Goal: Information Seeking & Learning: Learn about a topic

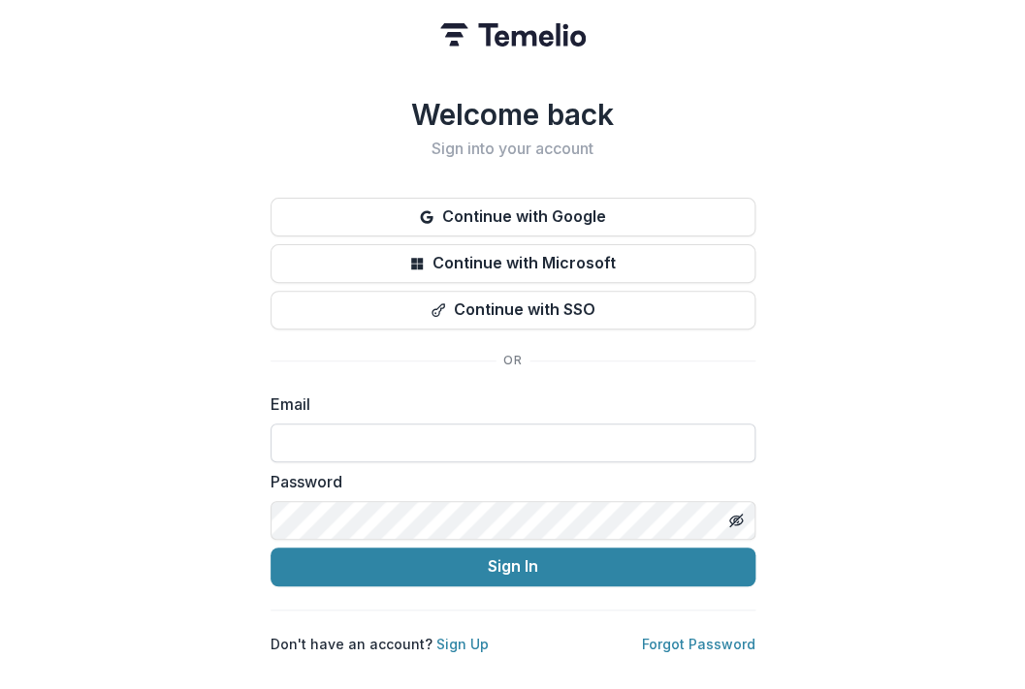
click at [395, 439] on input at bounding box center [513, 443] width 485 height 39
click at [0, 688] on com-1password-button at bounding box center [0, 689] width 0 height 0
type input "**********"
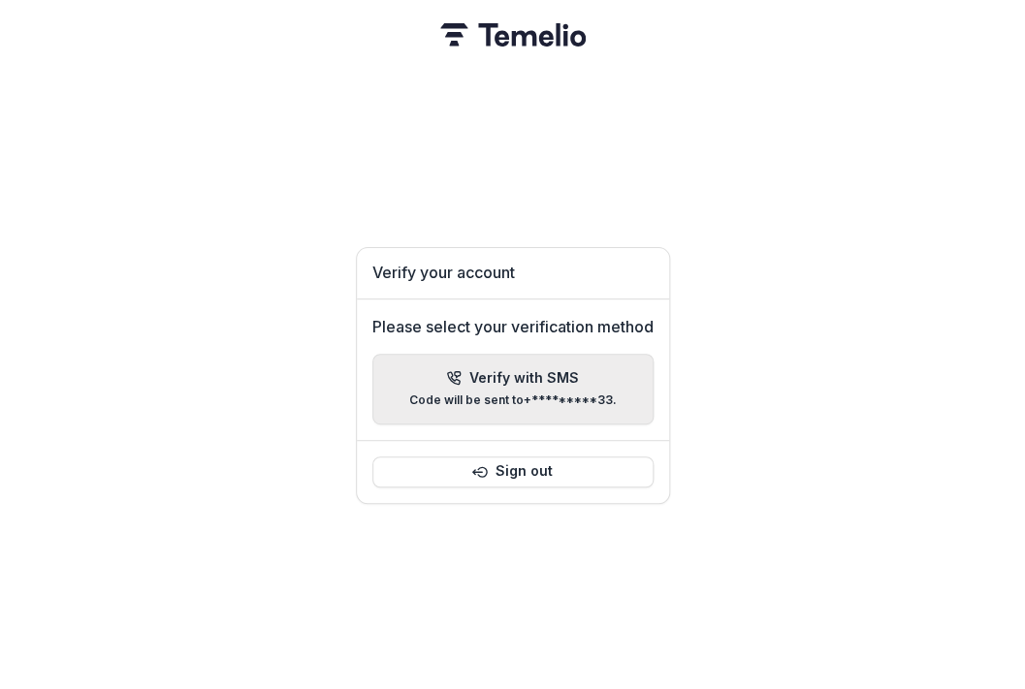
click at [528, 384] on div "Verify with SMS Code will be sent to +*********33 ." at bounding box center [513, 389] width 208 height 38
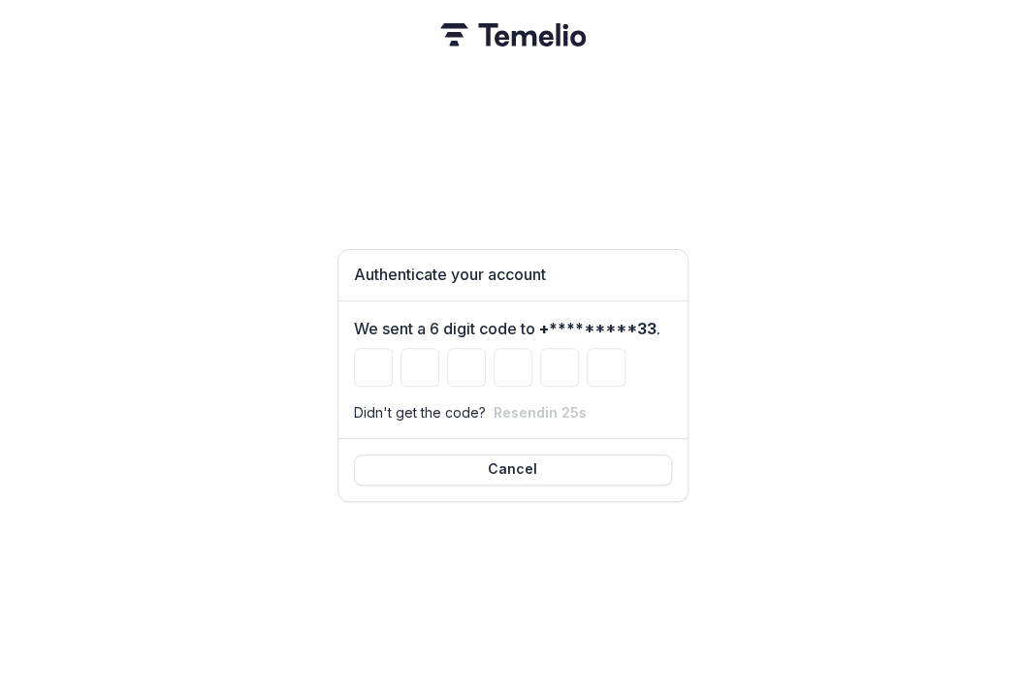
type input "*"
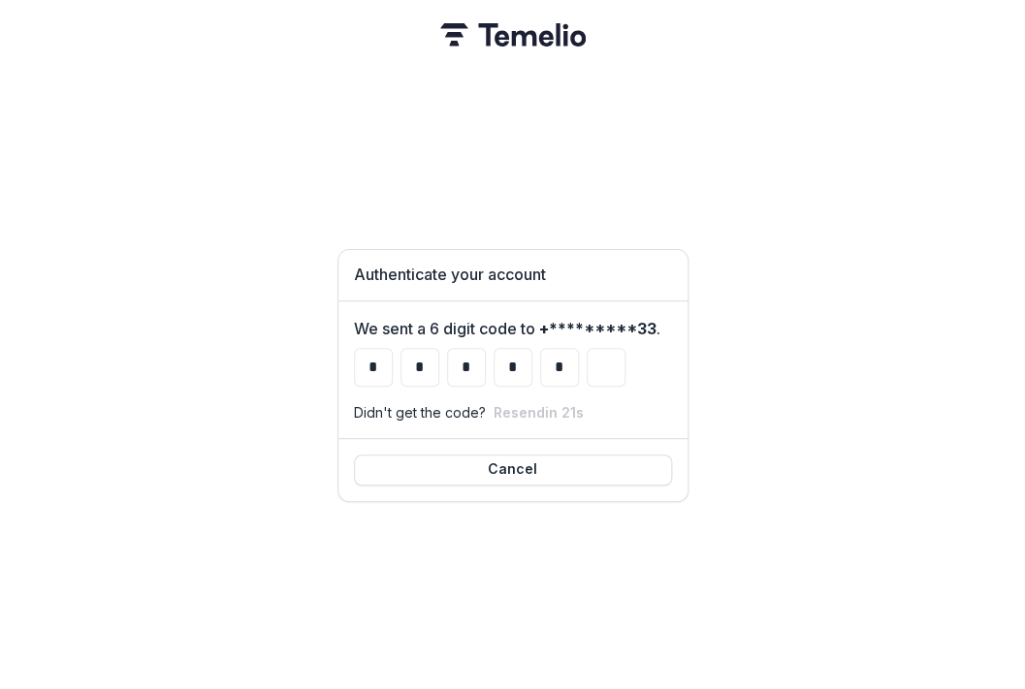
type input "*"
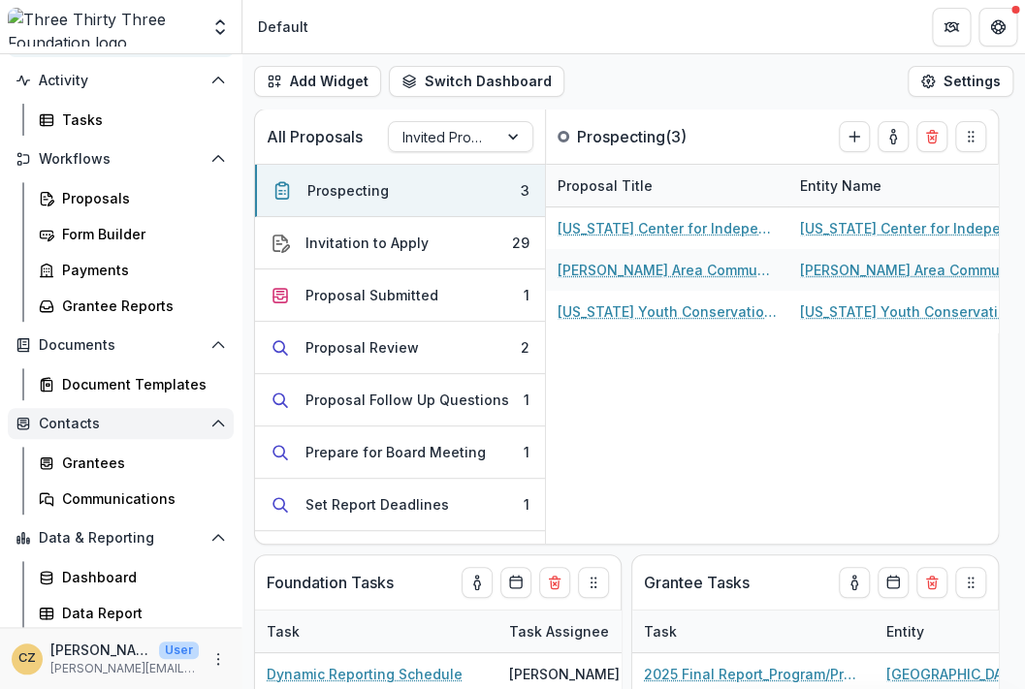
scroll to position [144, 0]
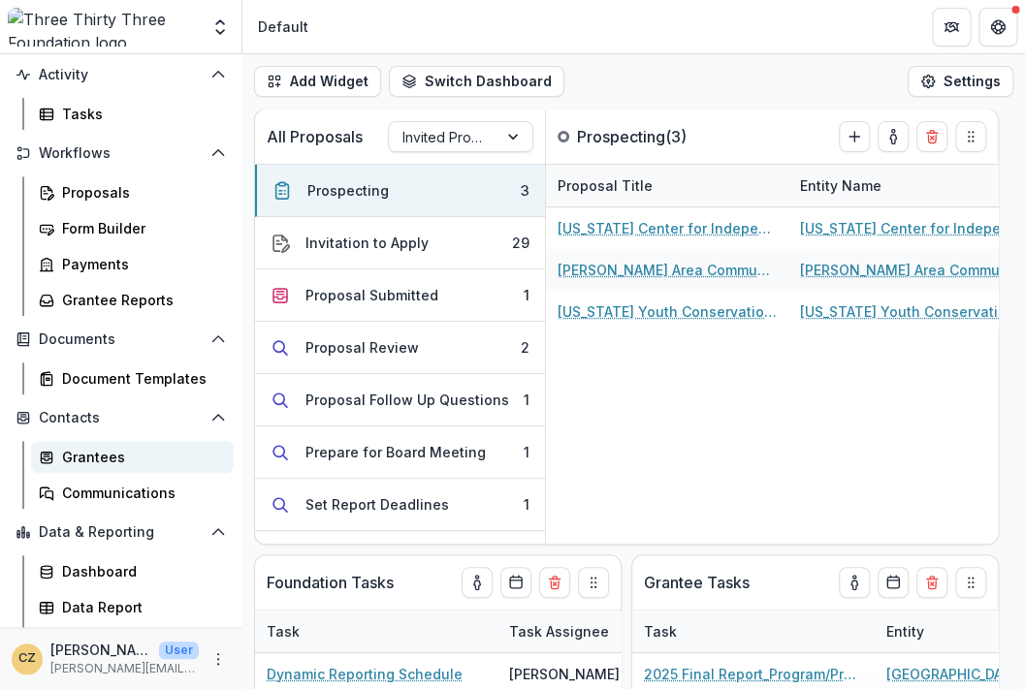
click at [80, 458] on div "Grantees" at bounding box center [140, 457] width 156 height 20
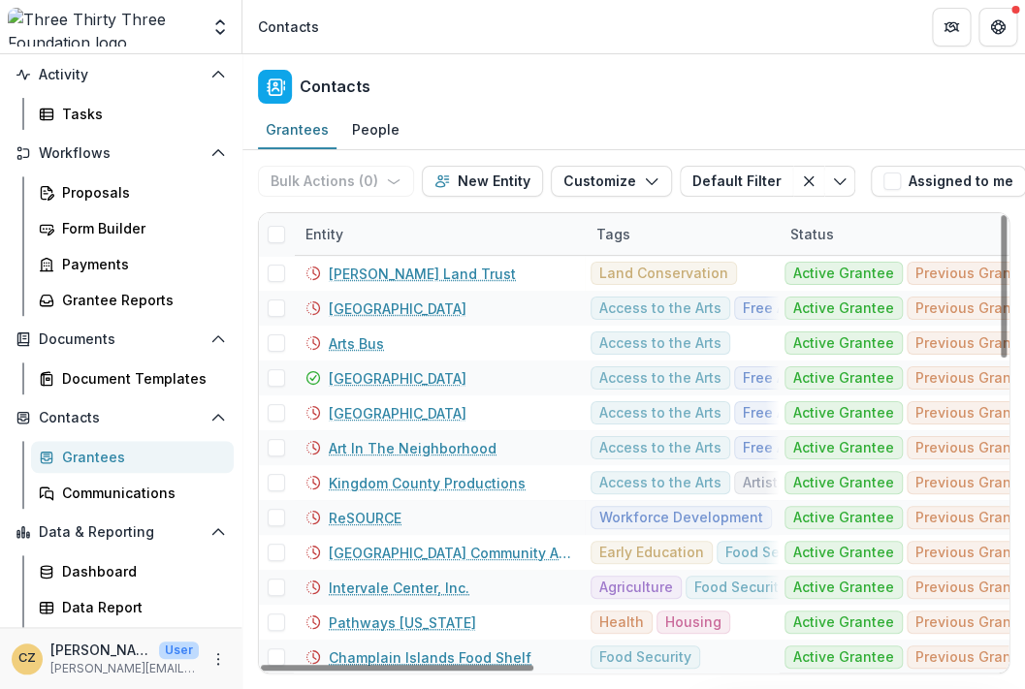
click at [647, 243] on div "Tags" at bounding box center [682, 234] width 194 height 42
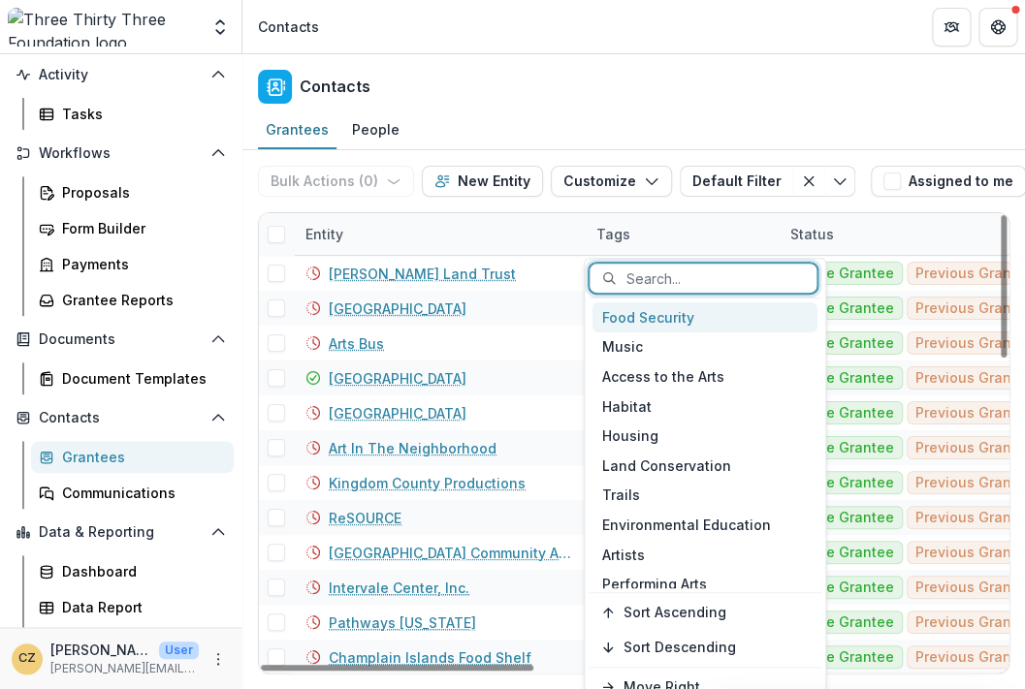
click at [647, 269] on div at bounding box center [714, 279] width 176 height 24
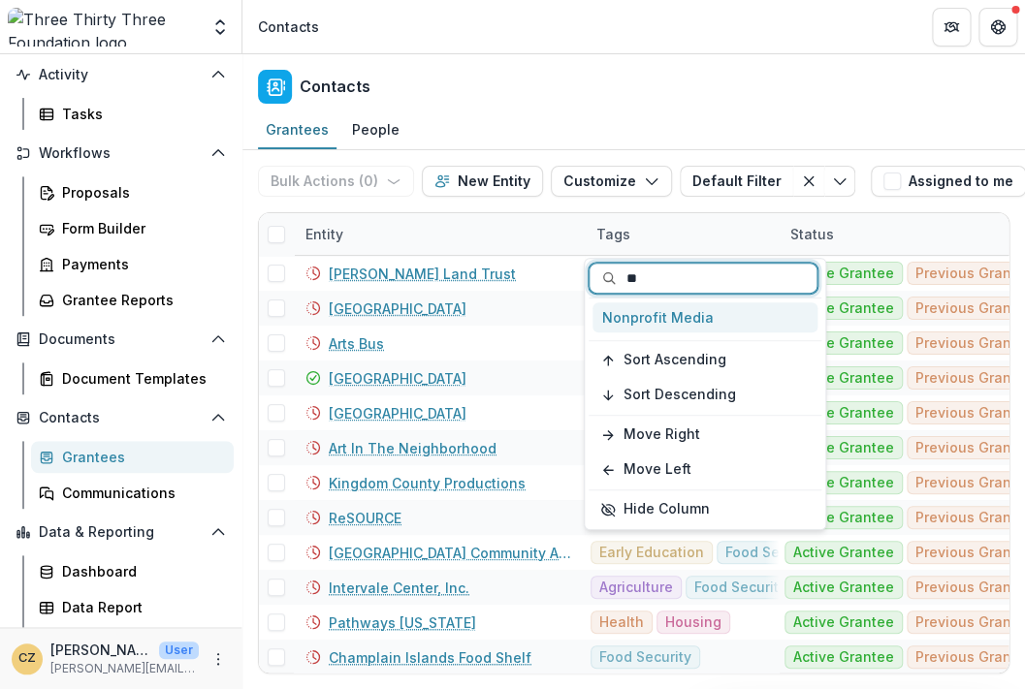
type input "***"
click at [655, 316] on div "Nonprofit Media" at bounding box center [704, 318] width 225 height 30
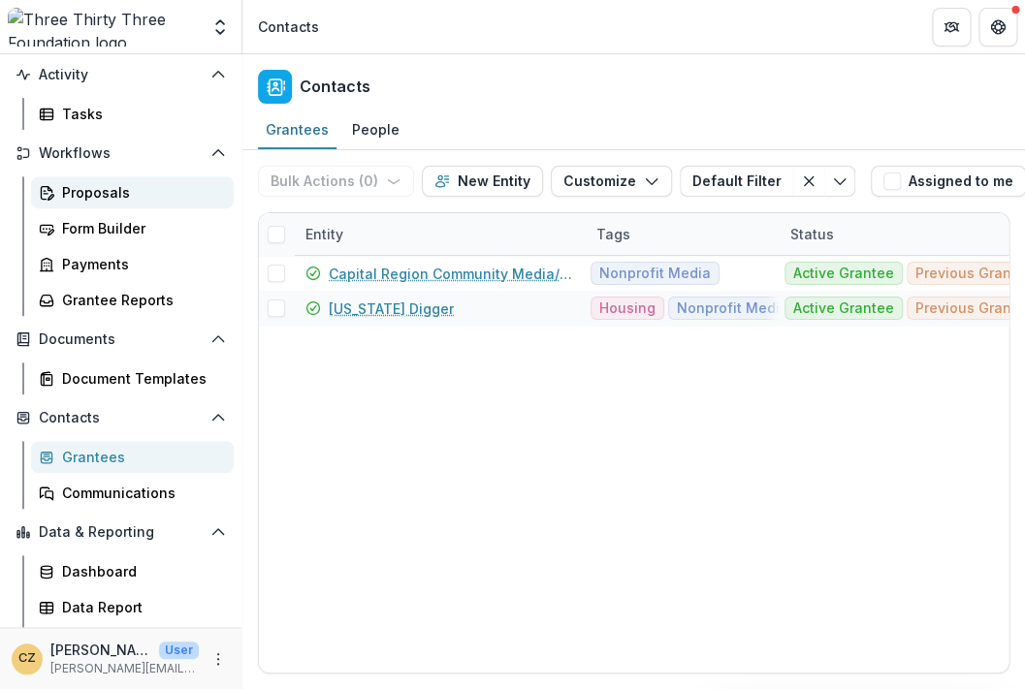
click at [100, 186] on div "Proposals" at bounding box center [140, 192] width 156 height 20
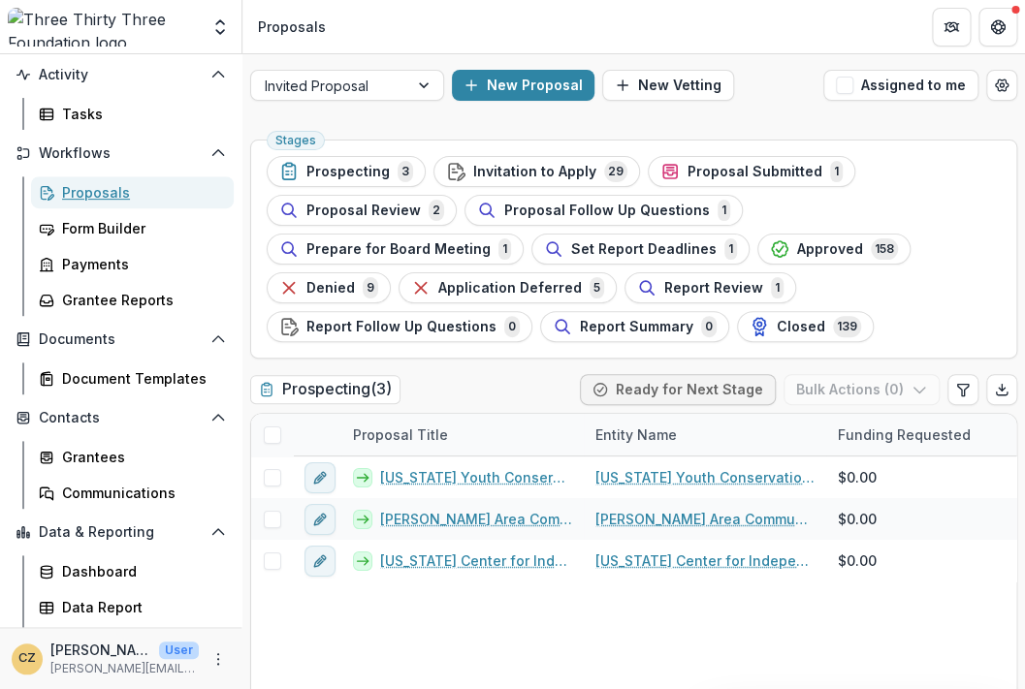
scroll to position [16, 0]
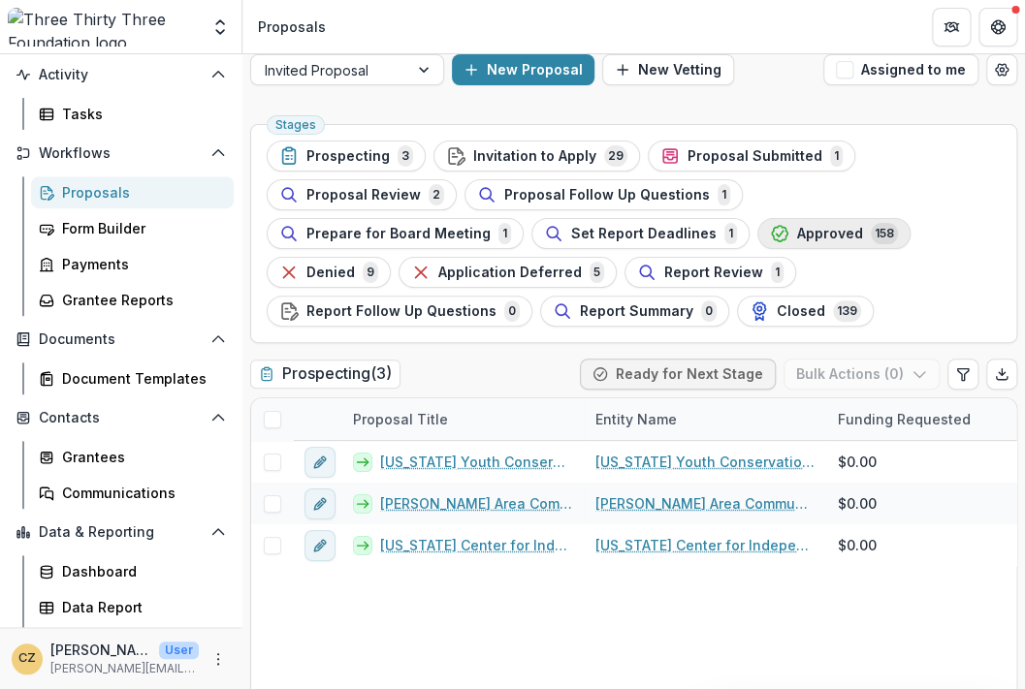
click at [797, 232] on span "Approved" at bounding box center [830, 234] width 66 height 16
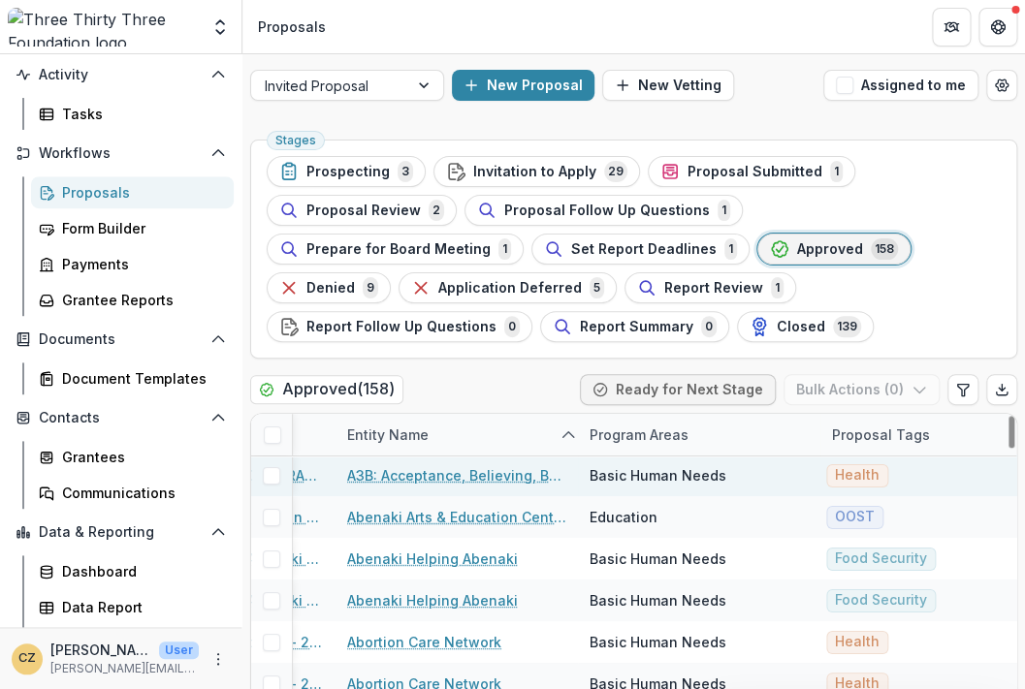
scroll to position [5, 248]
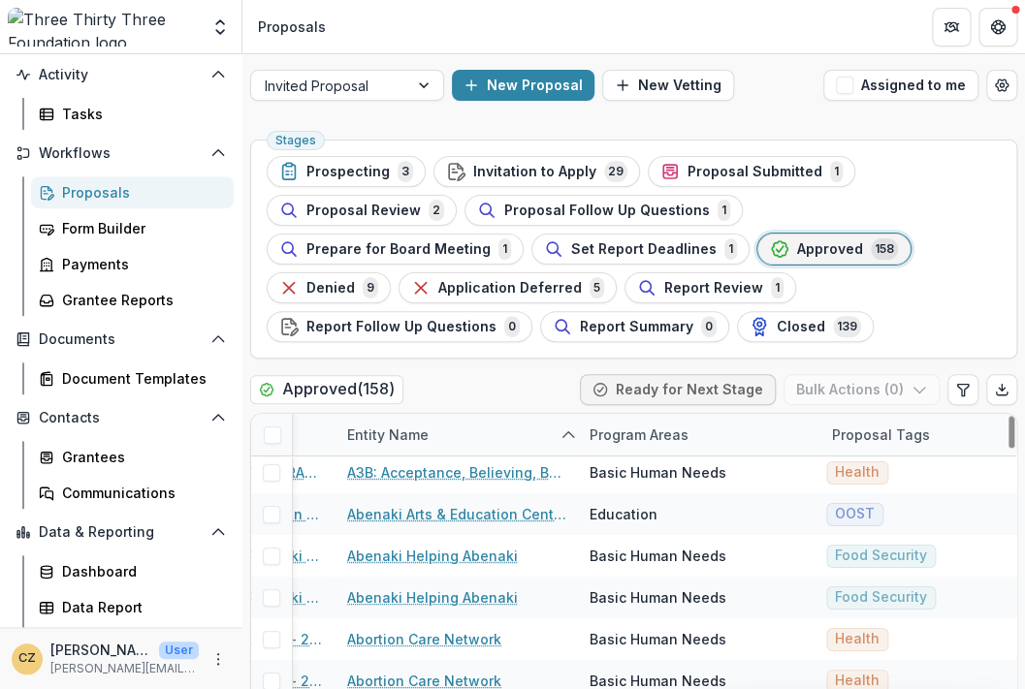
click at [890, 439] on div "Proposal Tags" at bounding box center [880, 435] width 121 height 20
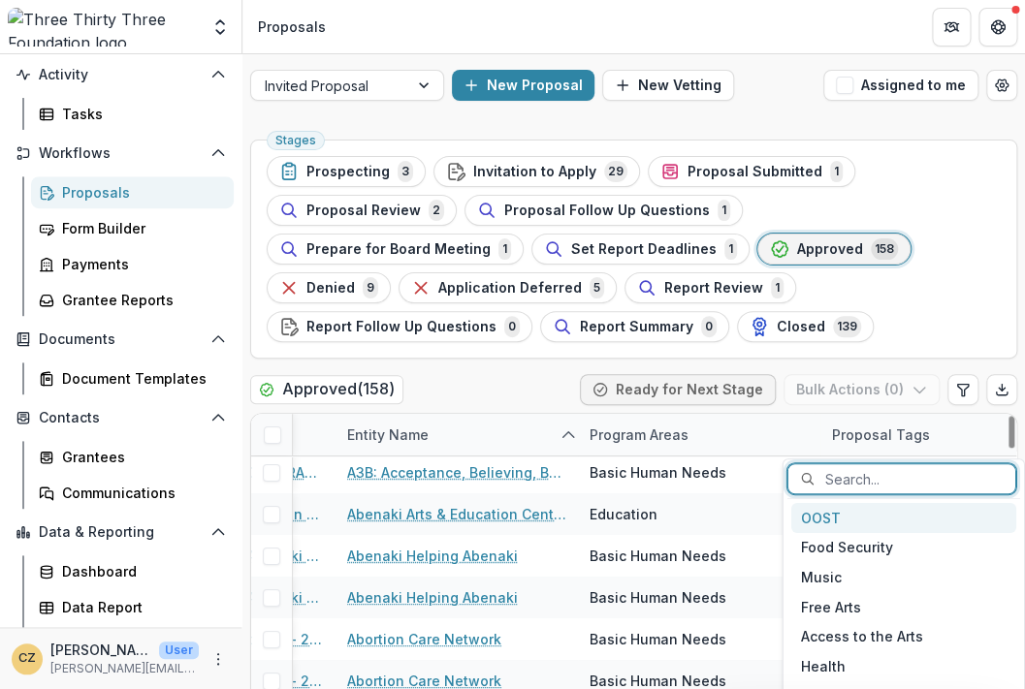
click at [875, 475] on div at bounding box center [913, 479] width 176 height 24
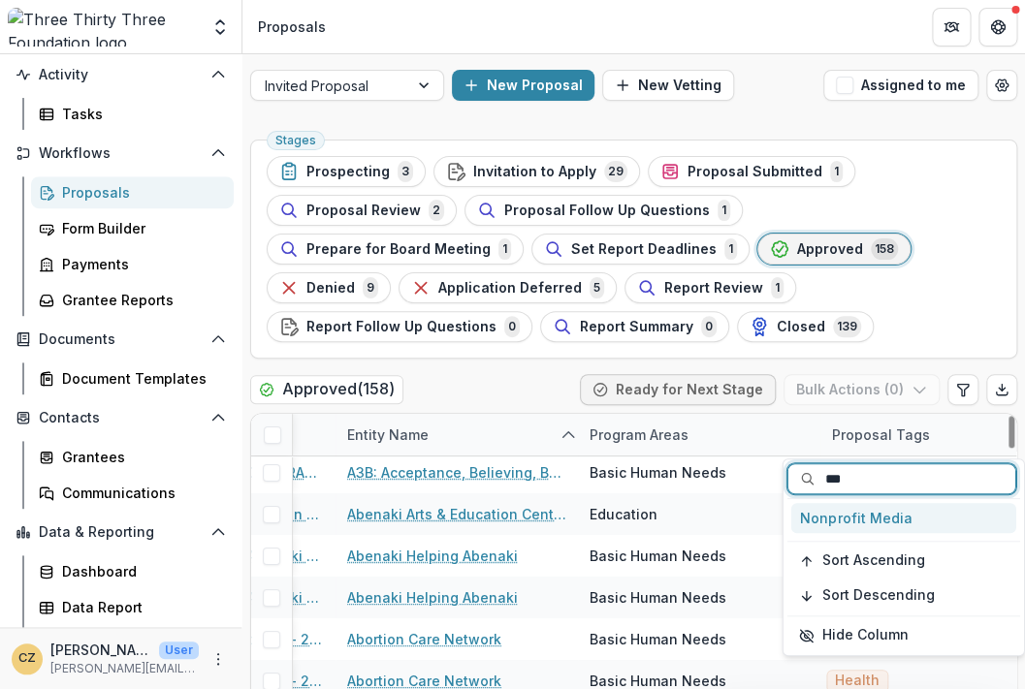
type input "****"
click at [875, 508] on div "Nonprofit Media" at bounding box center [903, 518] width 225 height 30
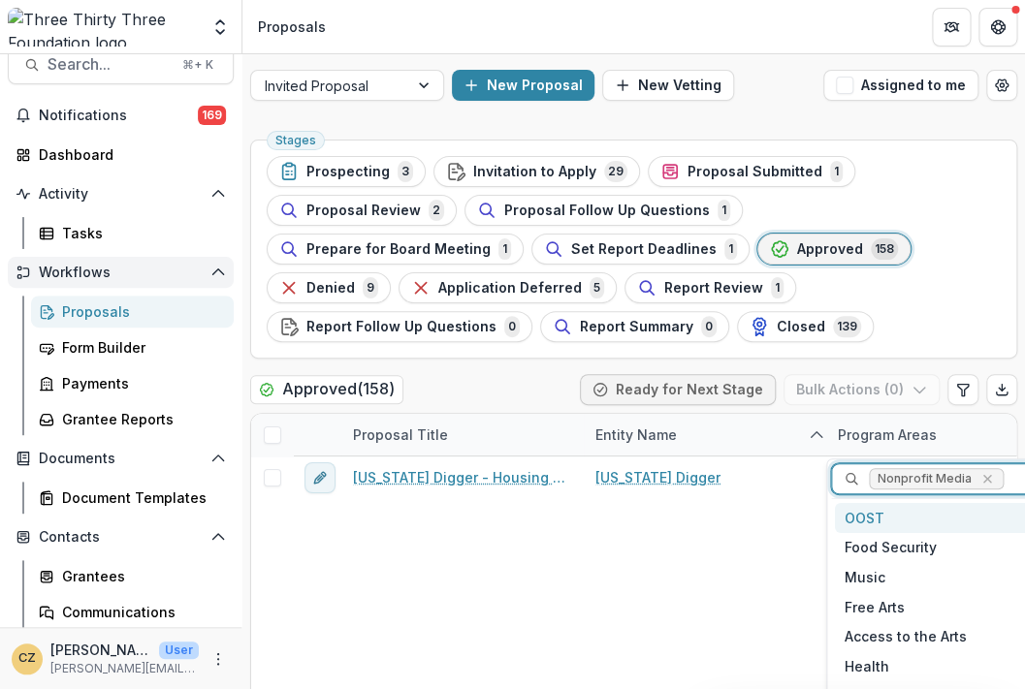
scroll to position [0, 0]
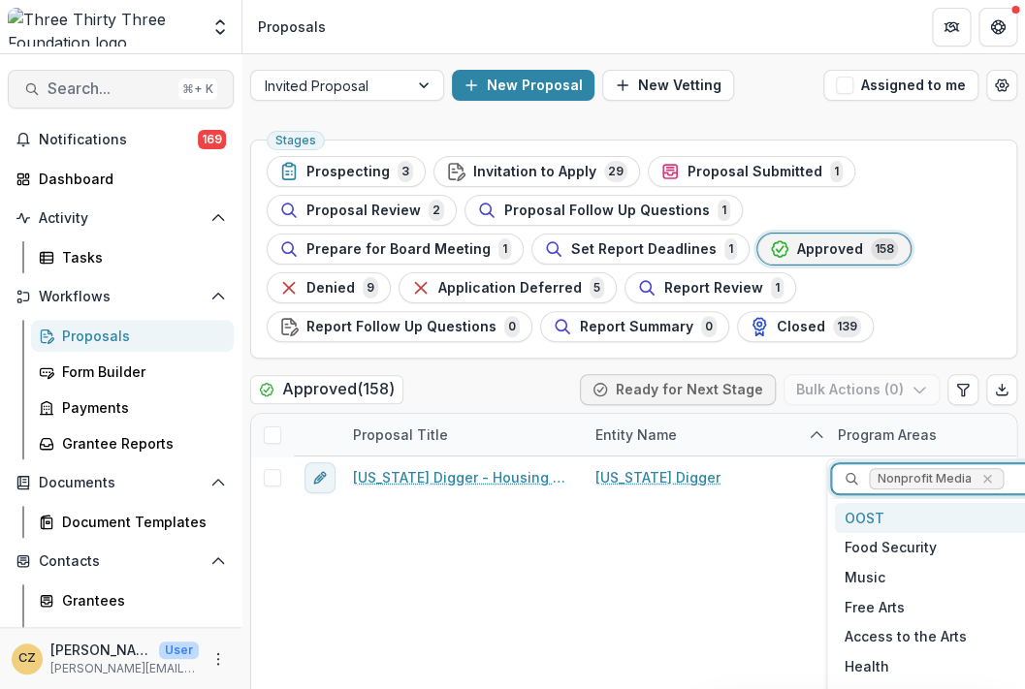
click at [92, 80] on span "Search..." at bounding box center [109, 89] width 123 height 18
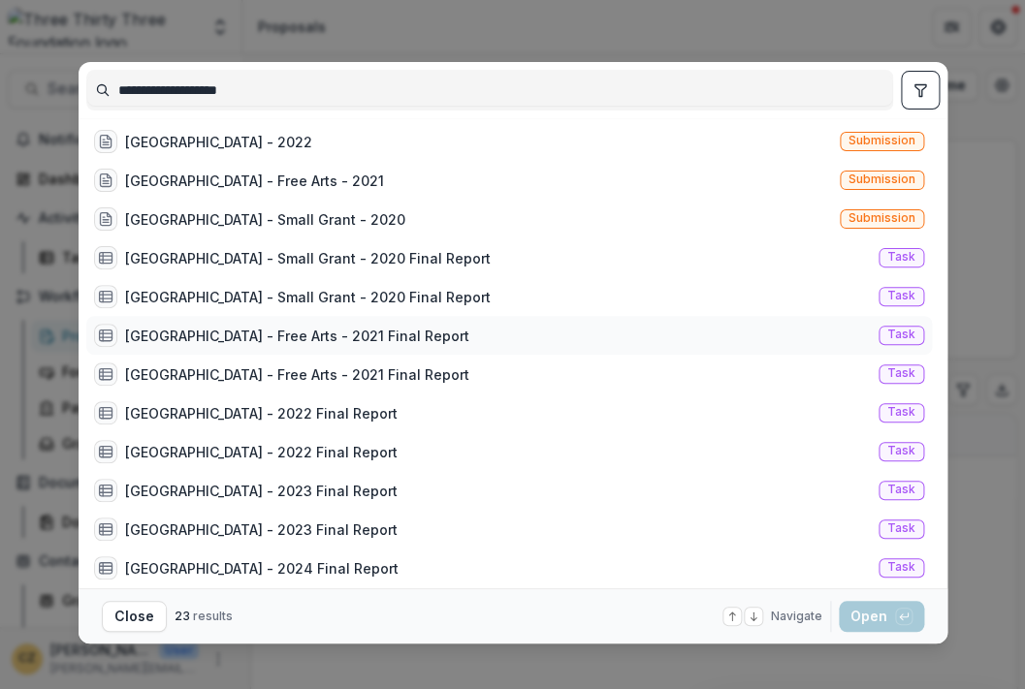
scroll to position [79, 0]
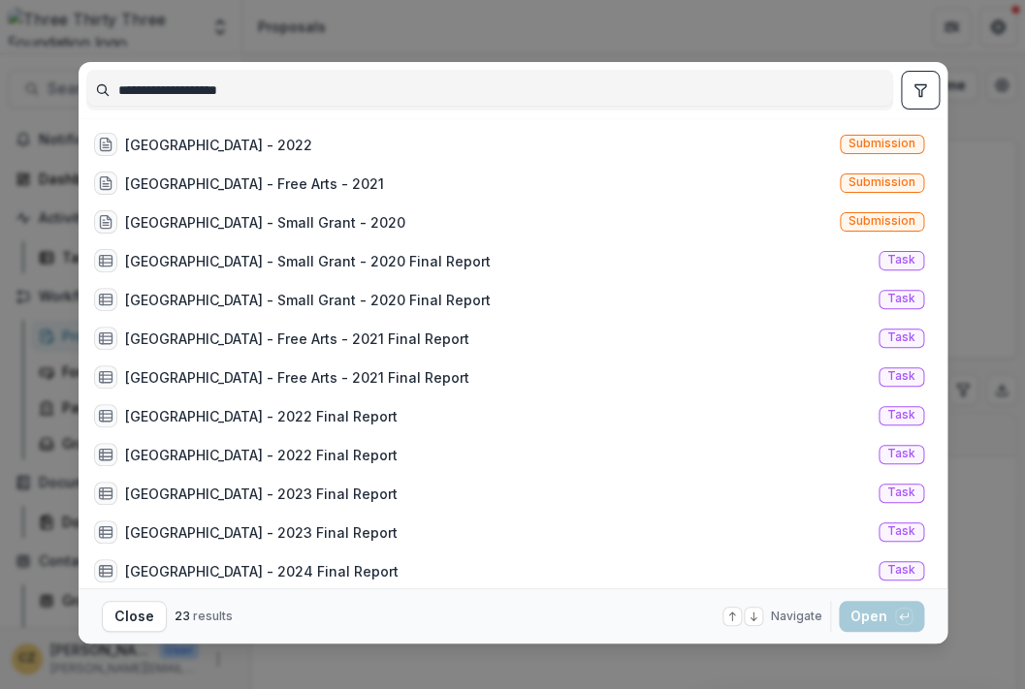
drag, startPoint x: 247, startPoint y: 89, endPoint x: -46, endPoint y: 87, distance: 292.8
click at [87, 87] on input "**********" at bounding box center [489, 90] width 805 height 31
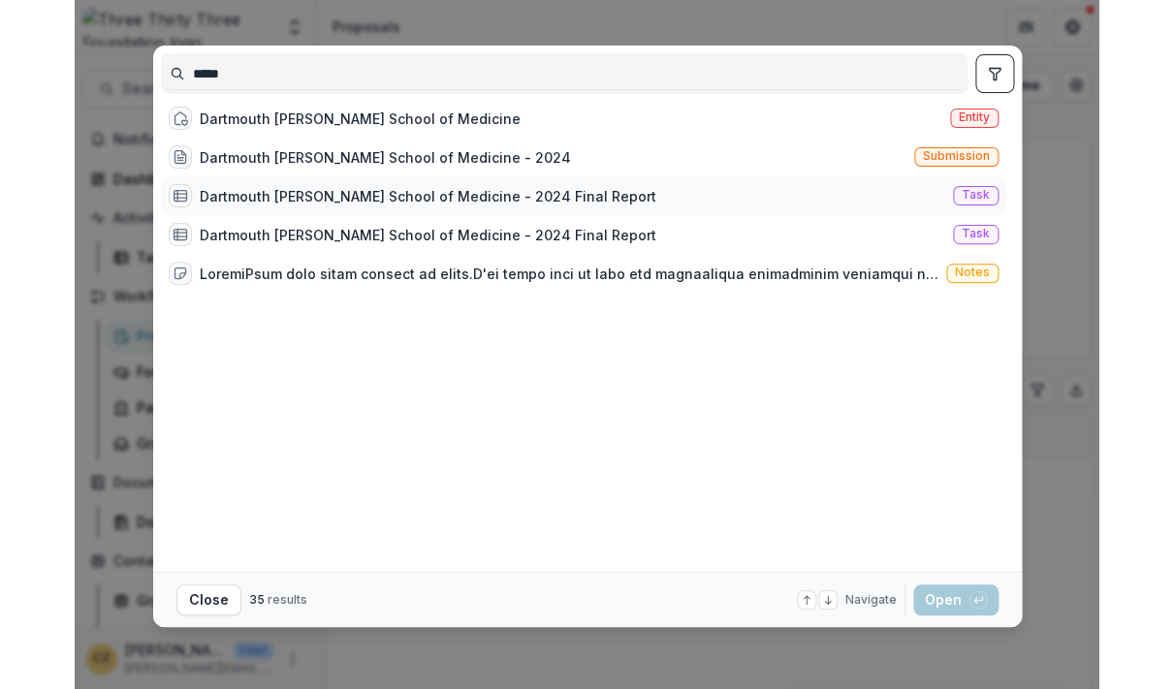
scroll to position [0, 0]
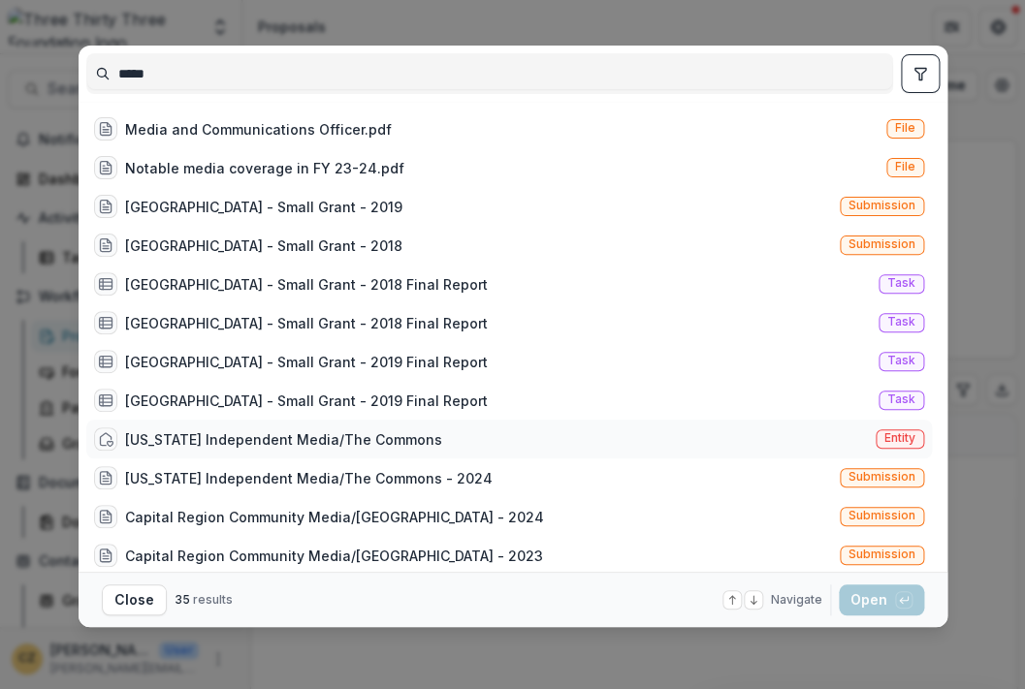
type input "*****"
click at [272, 436] on div "Vermont Independent Media/The Commons" at bounding box center [283, 440] width 317 height 20
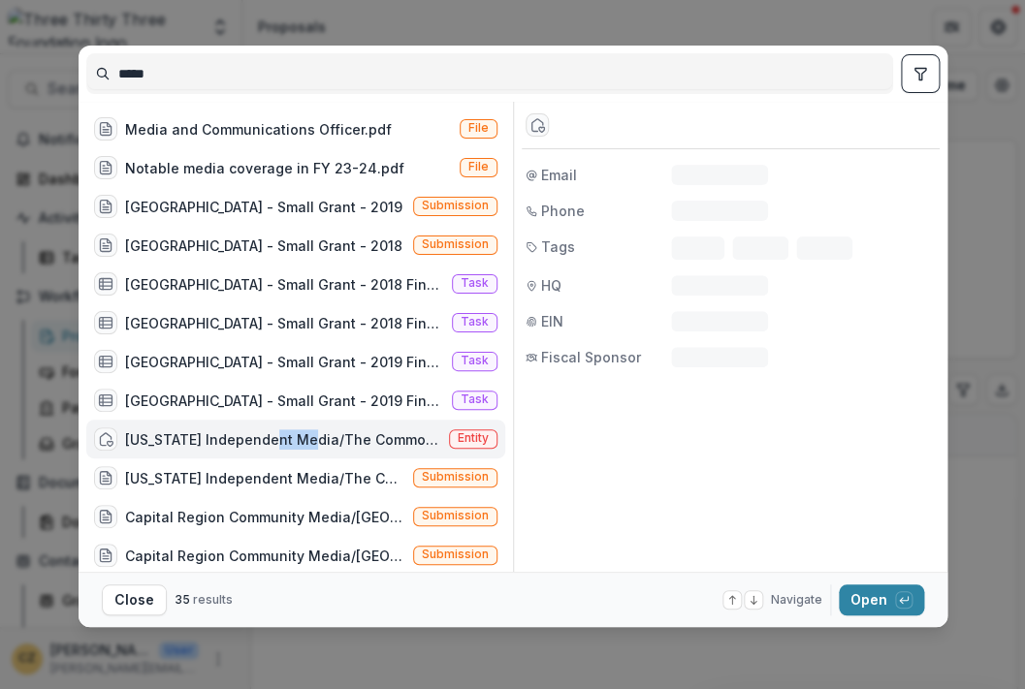
click at [272, 436] on div "Vermont Independent Media/The Commons" at bounding box center [283, 440] width 316 height 20
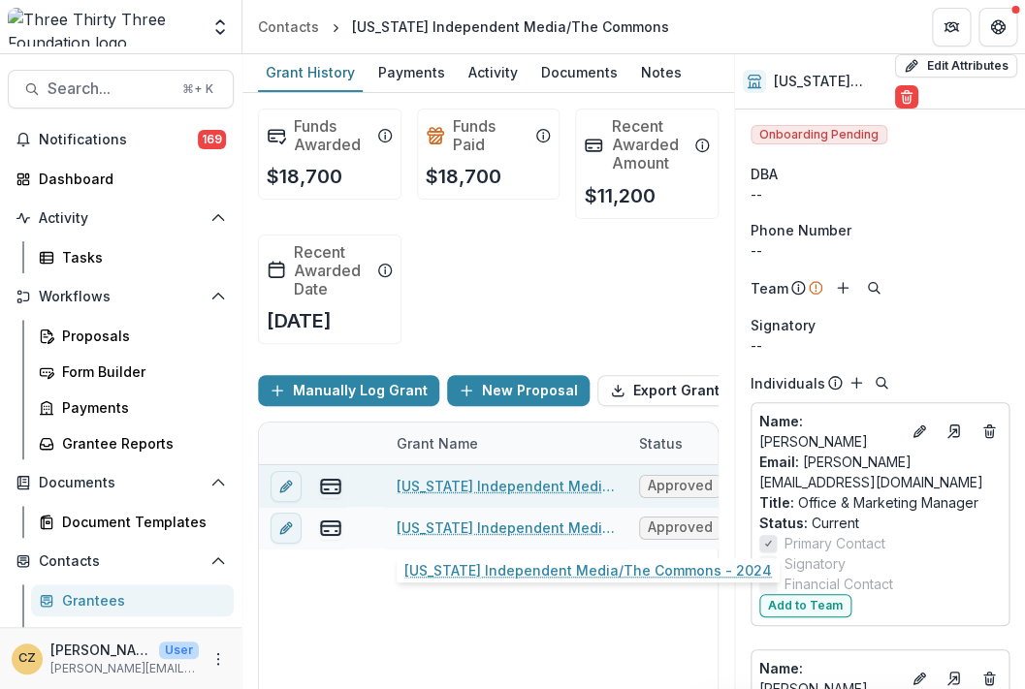
click at [532, 496] on link "Vermont Independent Media/The Commons - 2024" at bounding box center [506, 486] width 219 height 20
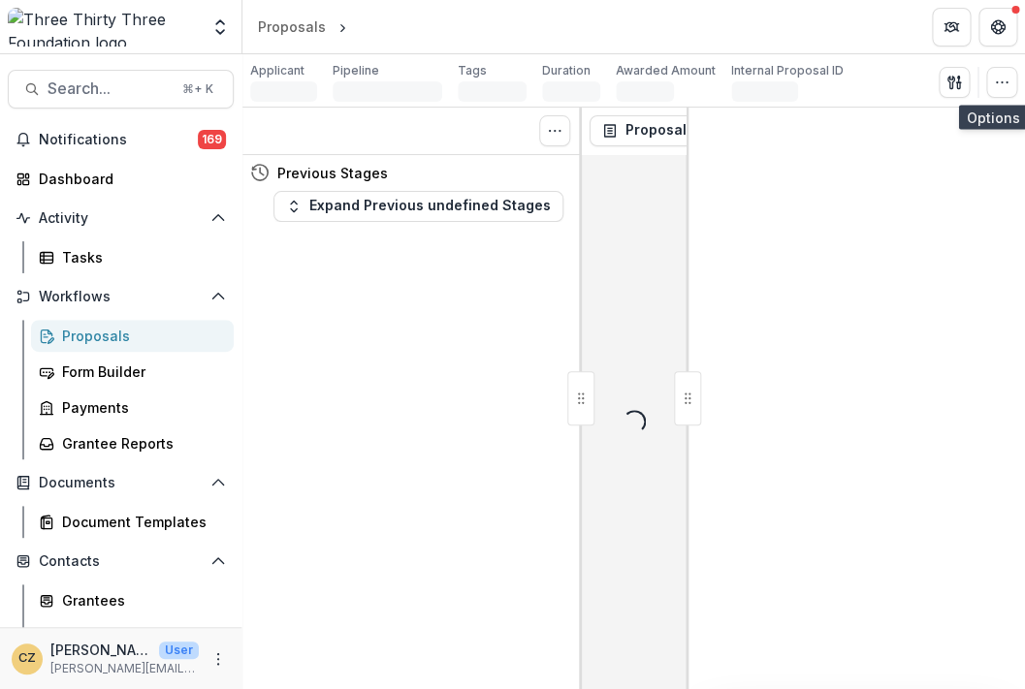
click at [844, 78] on p "Internal Proposal ID" at bounding box center [787, 70] width 112 height 17
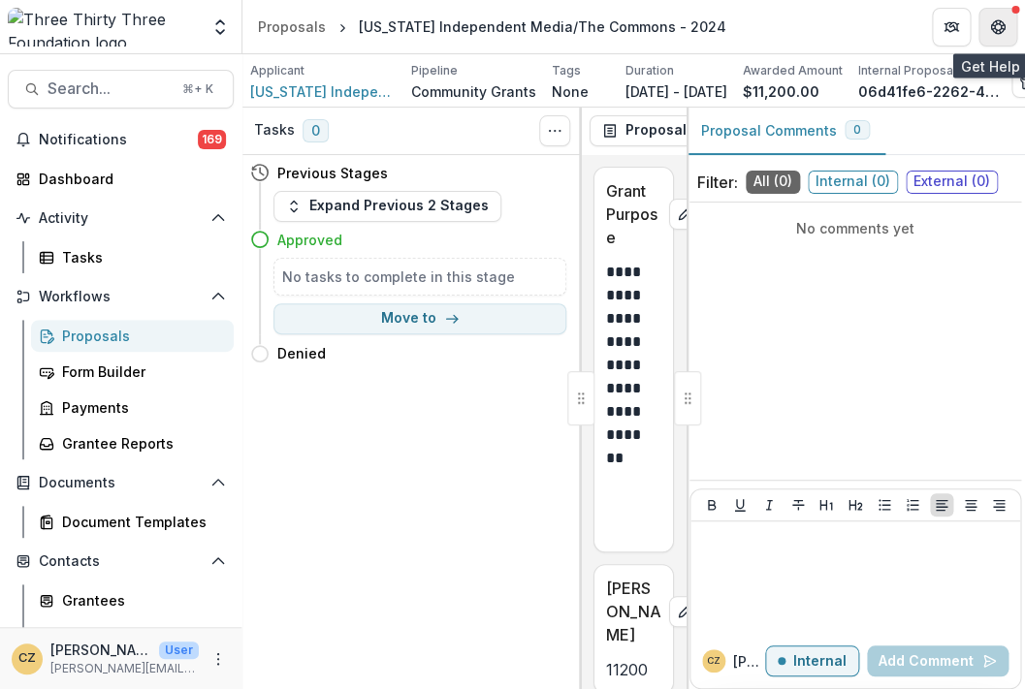
click at [1001, 26] on icon "Get Help" at bounding box center [1003, 26] width 4 height 5
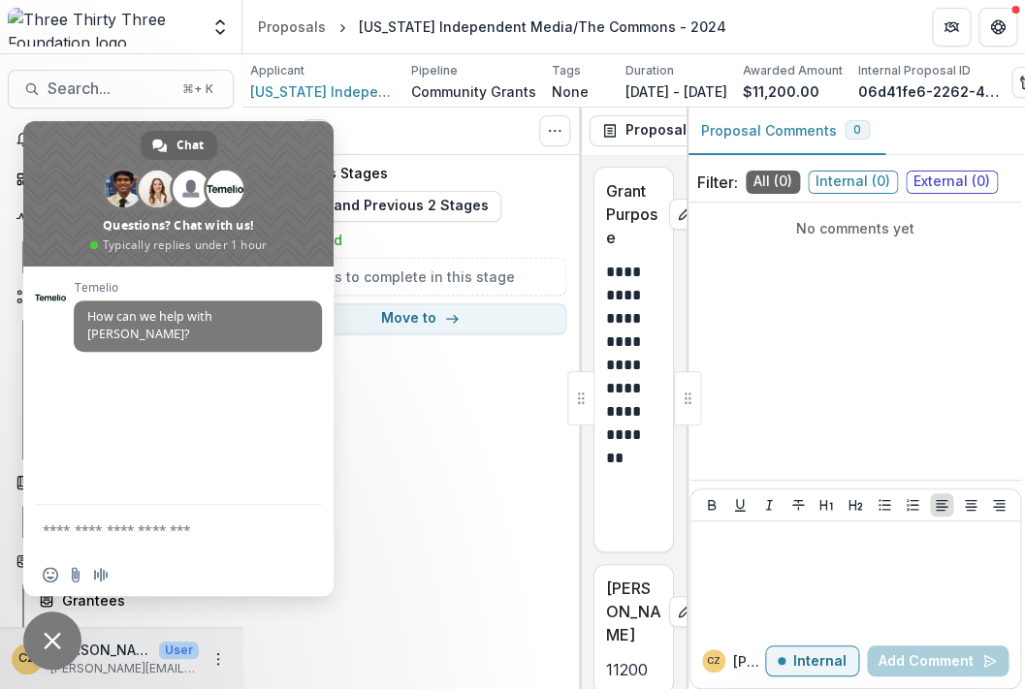
click at [52, 635] on span "Close chat" at bounding box center [52, 640] width 17 height 17
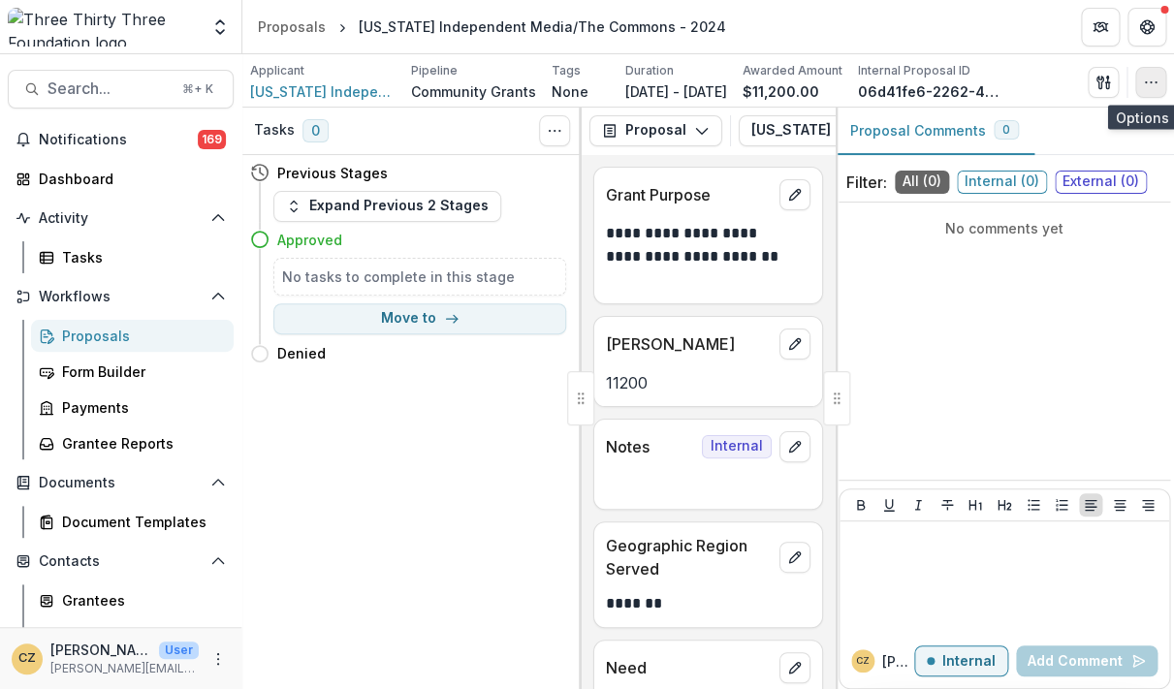
click at [1024, 75] on icon "button" at bounding box center [1151, 83] width 16 height 16
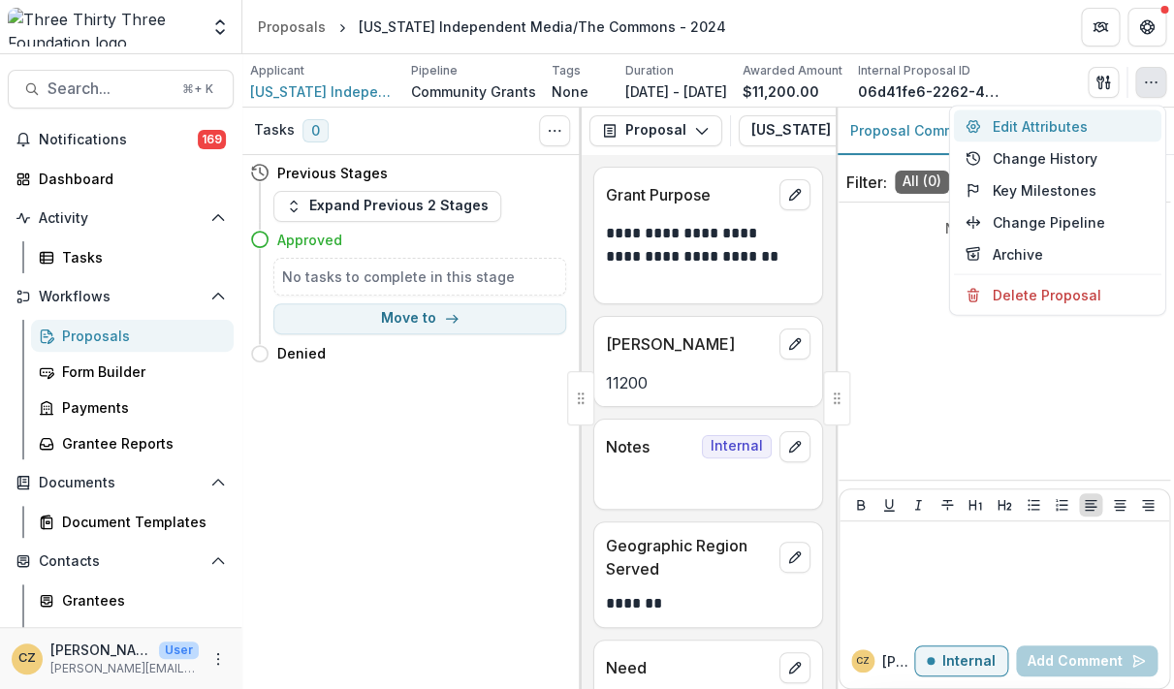
click at [1024, 122] on button "Edit Attributes" at bounding box center [1058, 127] width 208 height 32
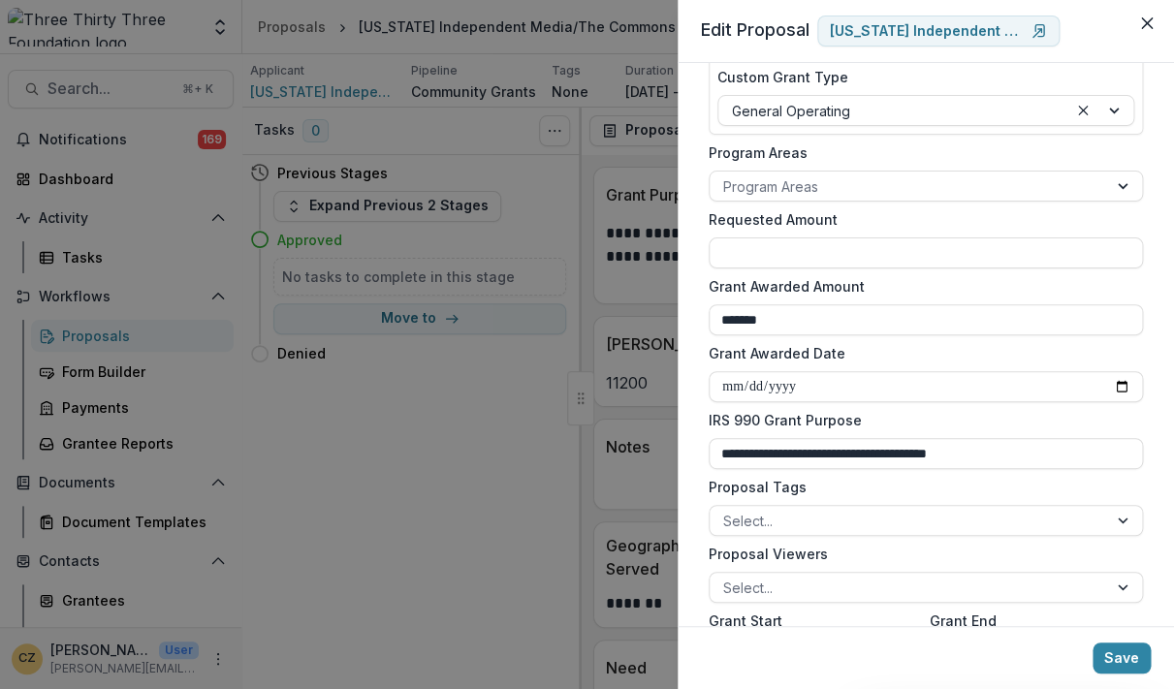
scroll to position [405, 0]
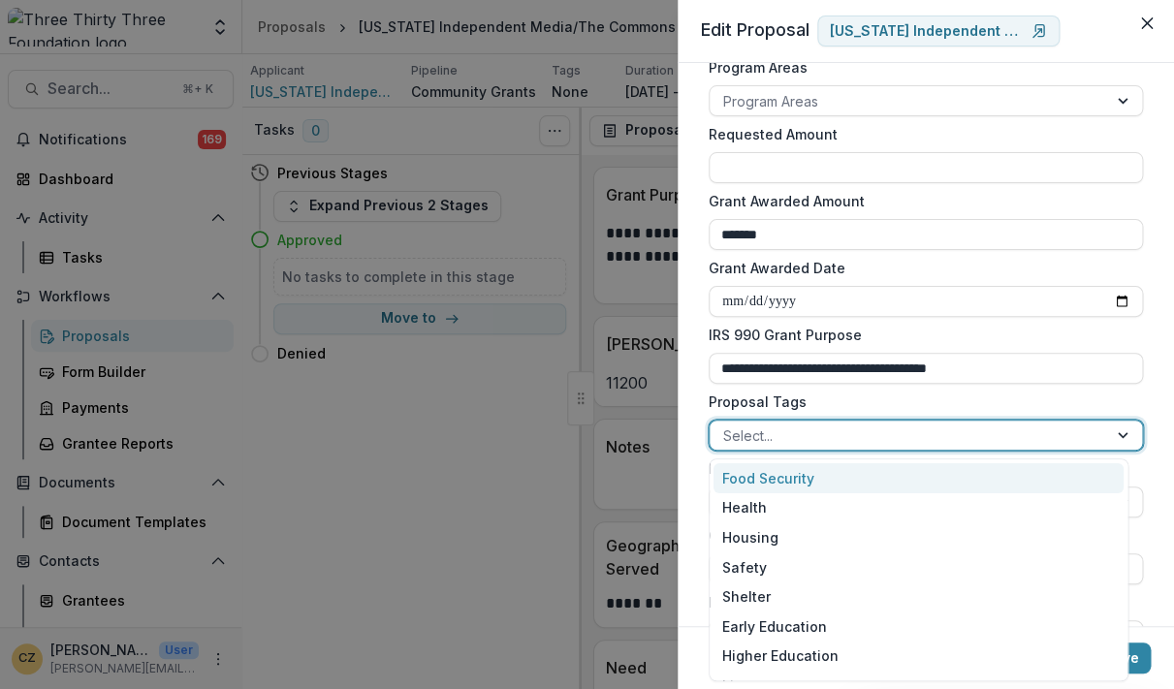
click at [906, 439] on div at bounding box center [908, 436] width 370 height 24
type input "***"
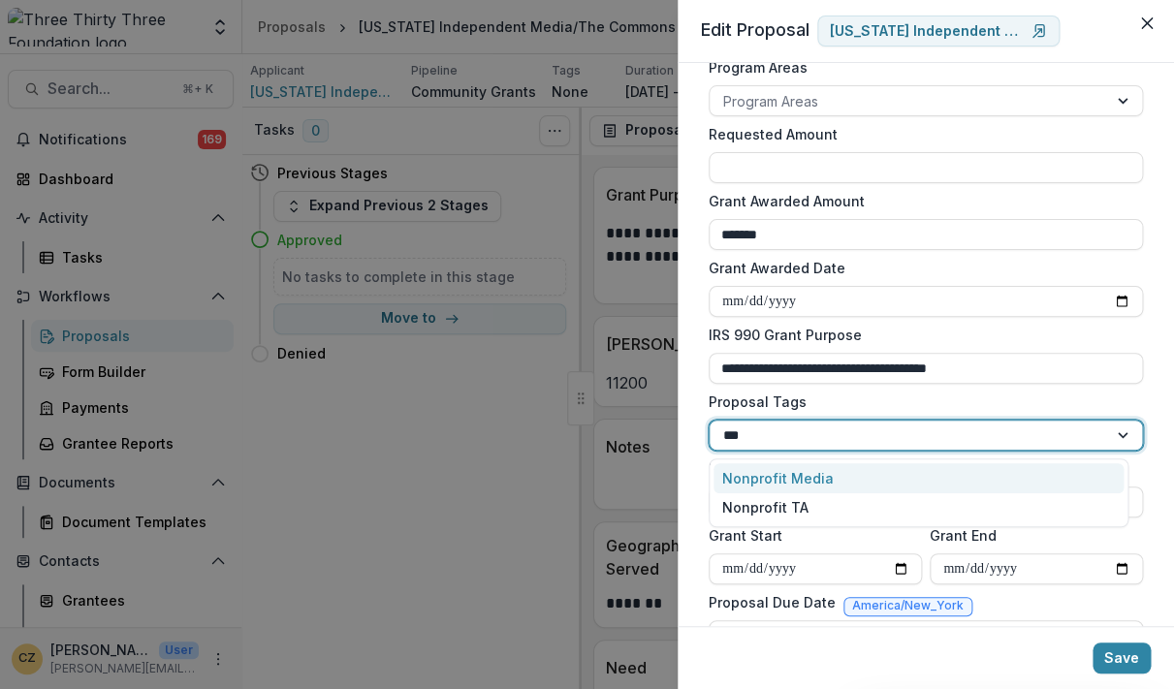
click at [816, 480] on div "Nonprofit Media" at bounding box center [919, 478] width 410 height 30
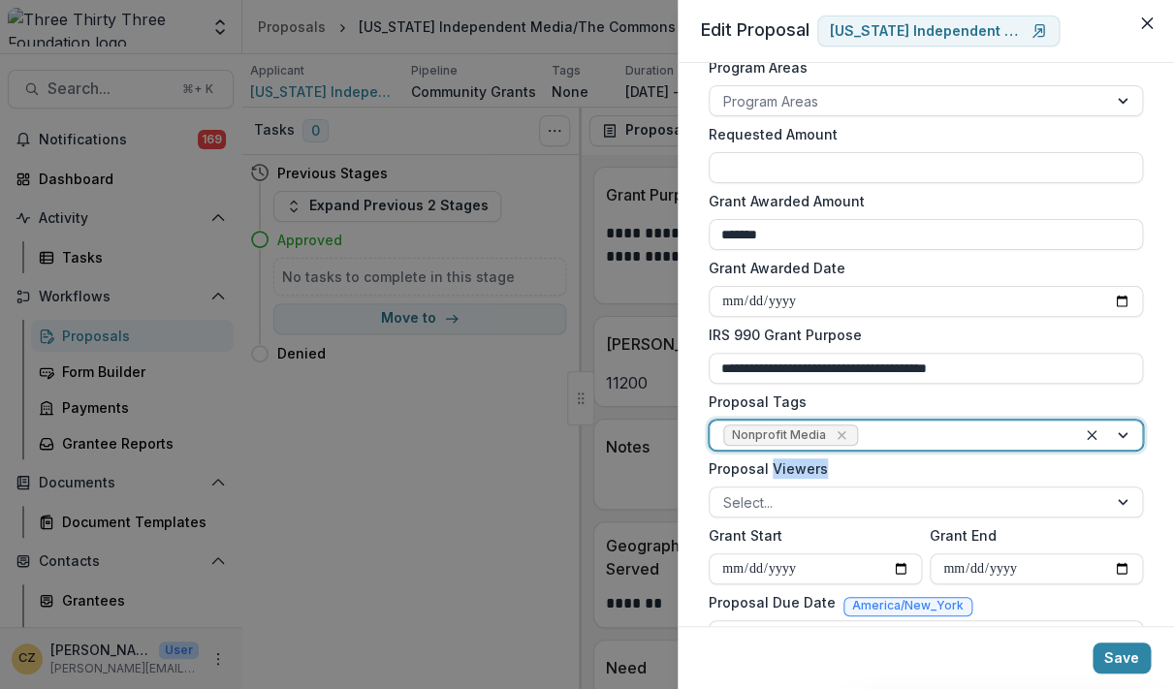
click at [816, 480] on div "Proposal Viewers Select..." at bounding box center [926, 488] width 434 height 59
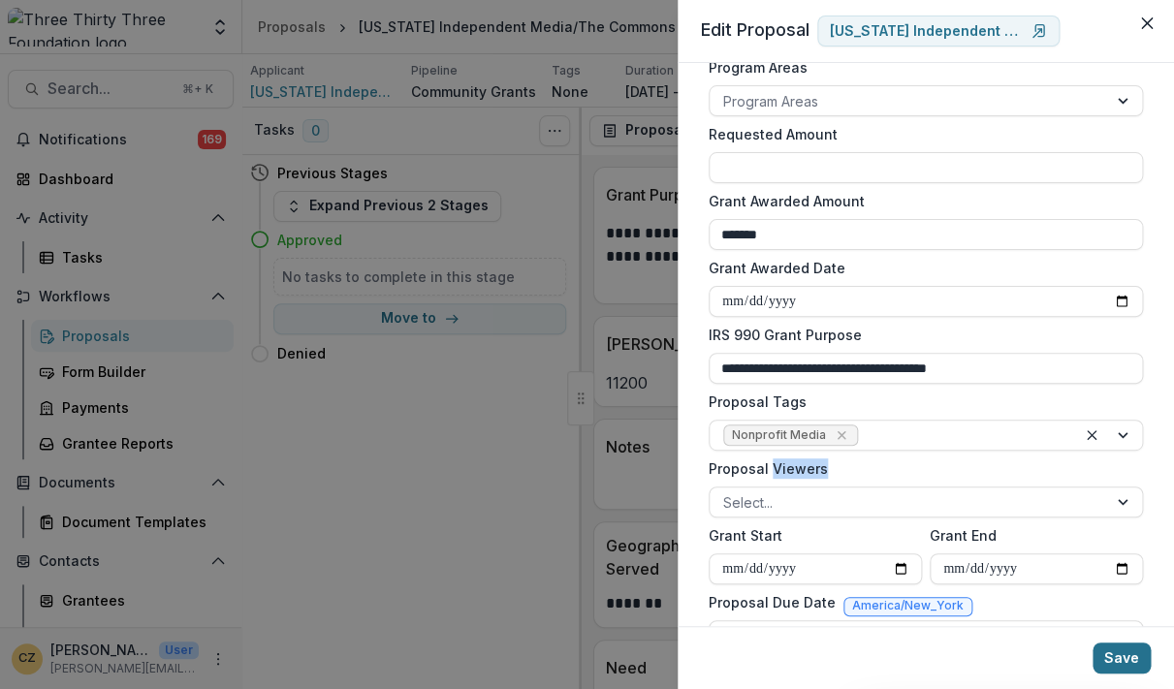
click at [1024, 655] on button "Save" at bounding box center [1122, 658] width 58 height 31
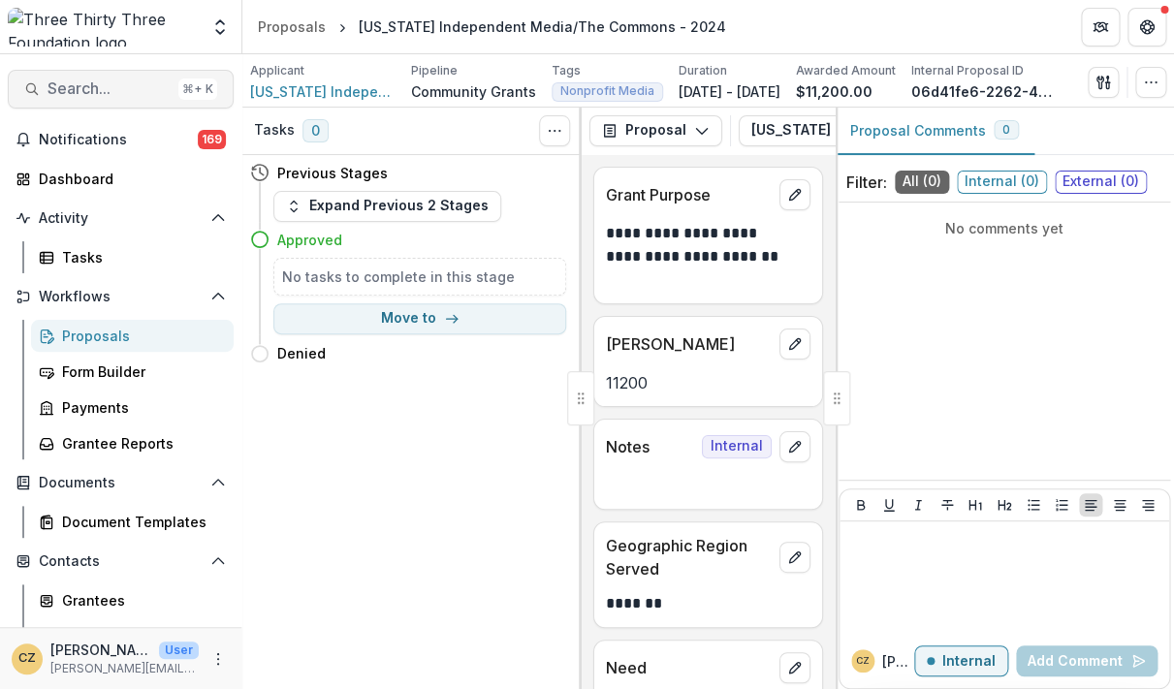
click at [72, 86] on span "Search..." at bounding box center [109, 89] width 123 height 18
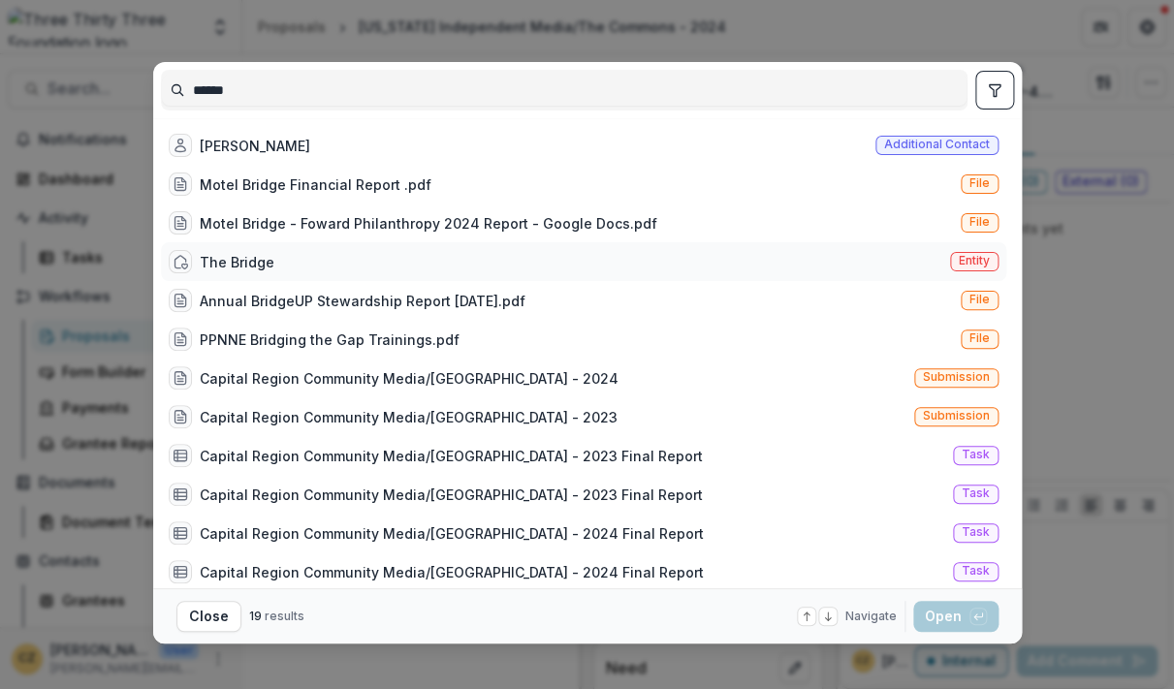
type input "******"
click at [252, 258] on div "The Bridge" at bounding box center [237, 262] width 75 height 20
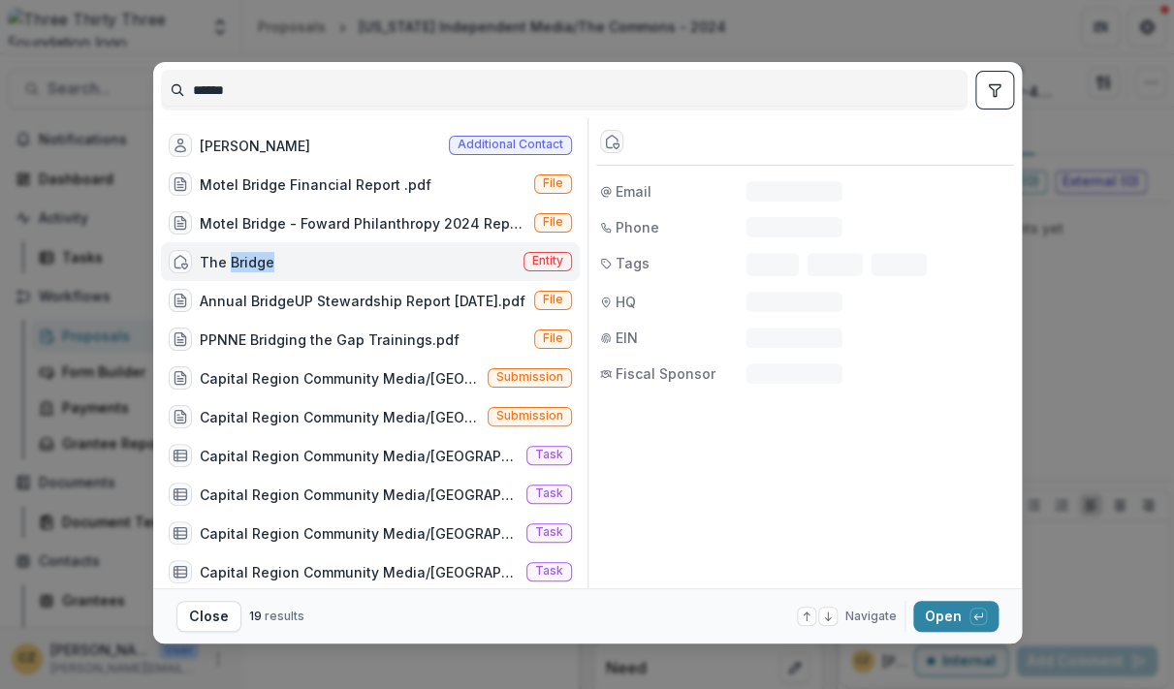
click at [252, 258] on div "The Bridge" at bounding box center [237, 262] width 75 height 20
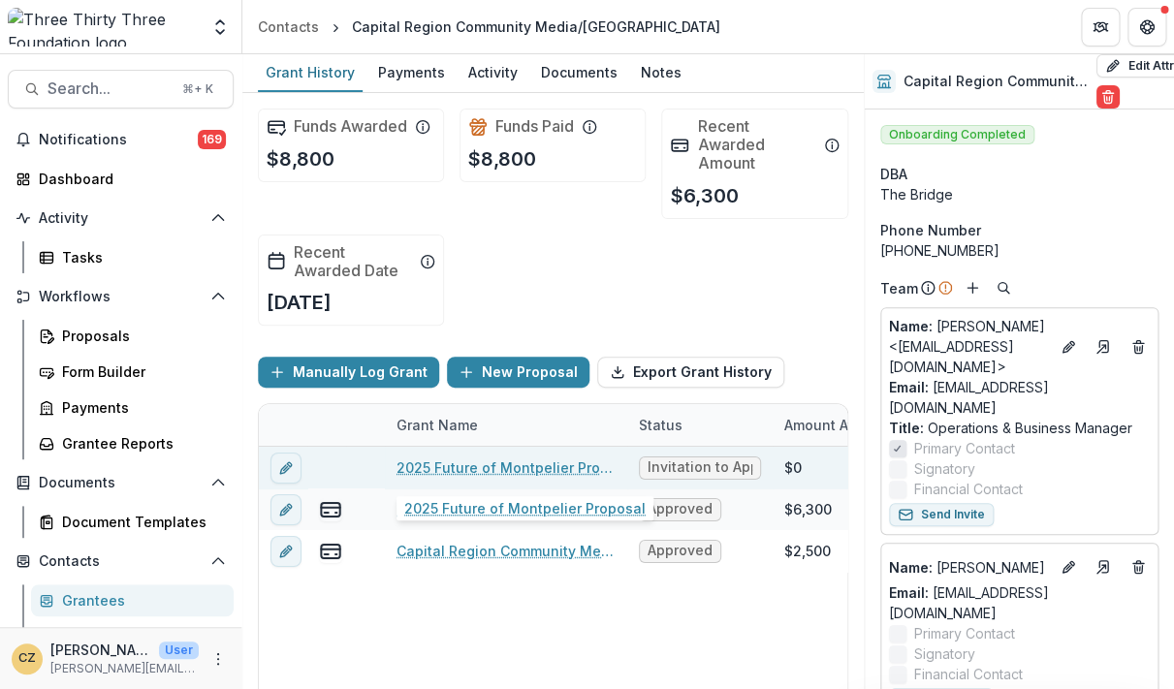
click at [525, 466] on link "2025 Future of Montpelier Proposal" at bounding box center [506, 468] width 219 height 20
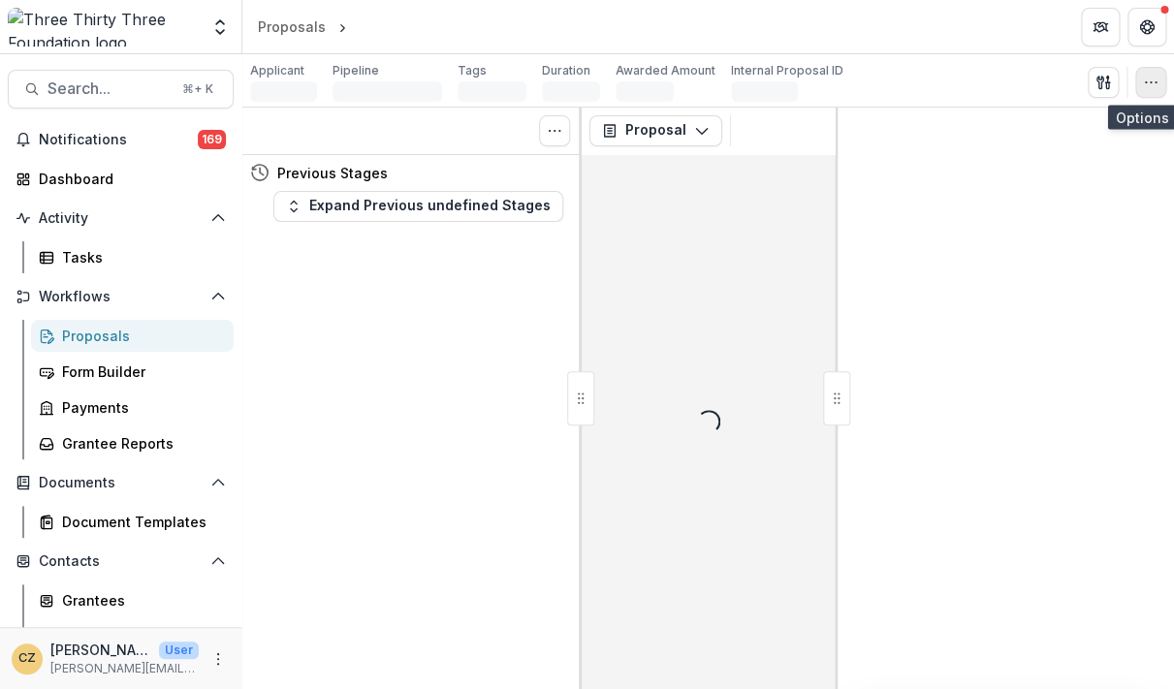
click at [1024, 84] on icon "button" at bounding box center [1151, 83] width 16 height 16
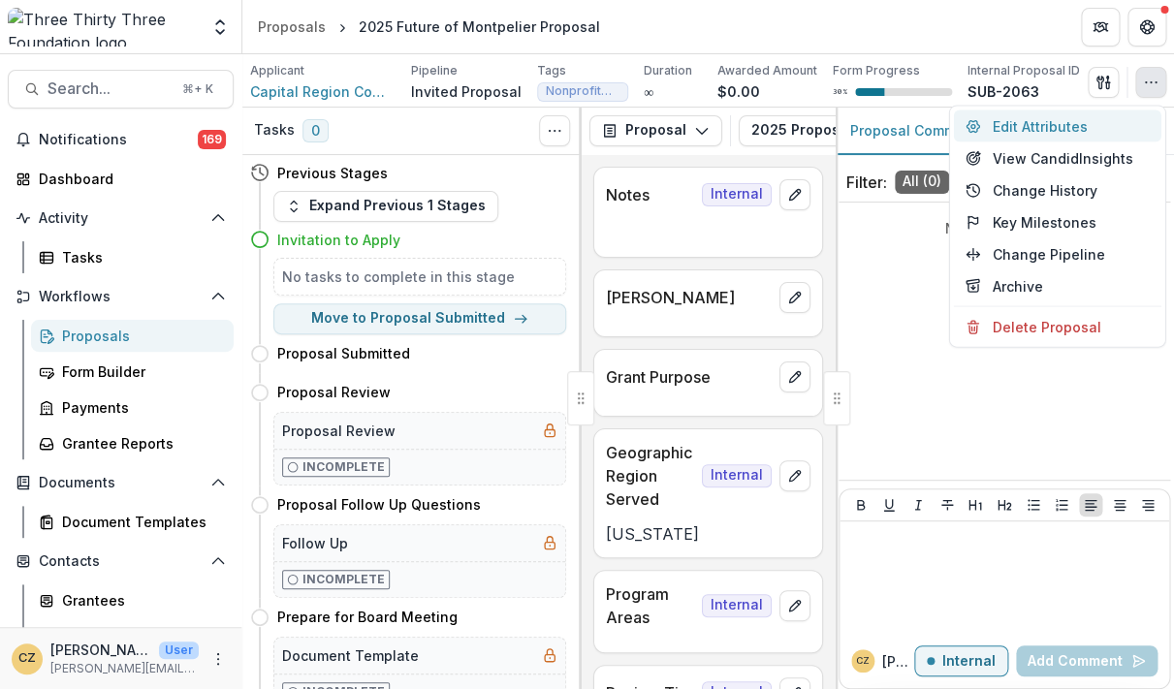
click at [1024, 133] on button "Edit Attributes" at bounding box center [1058, 127] width 208 height 32
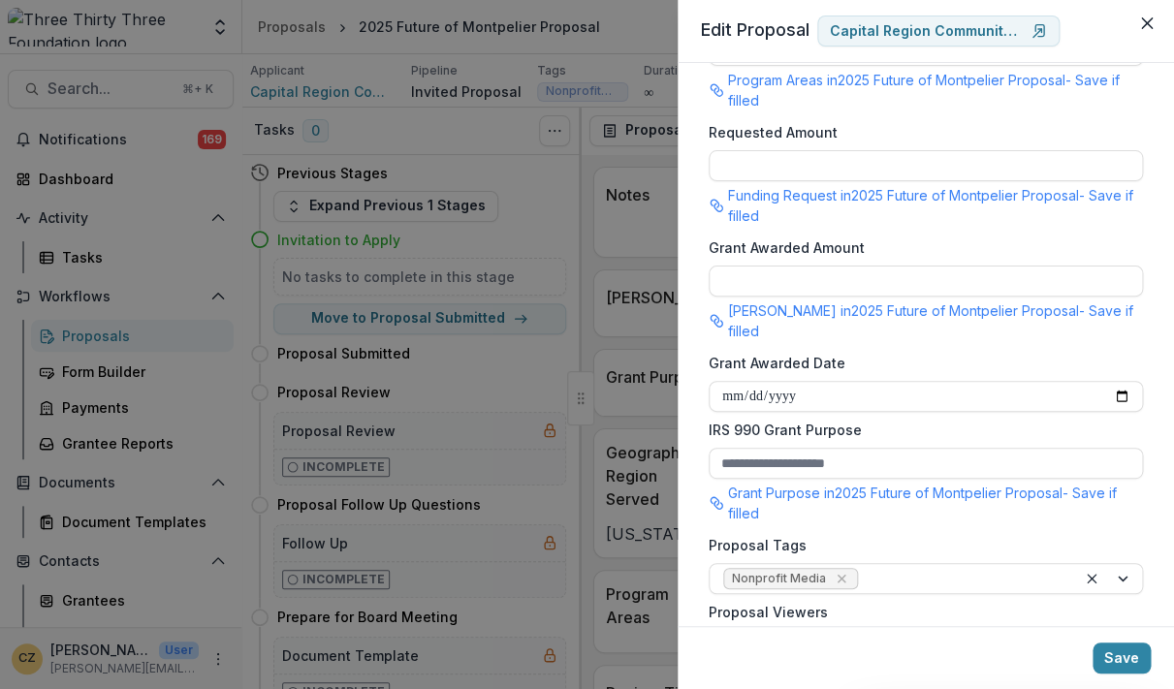
scroll to position [517, 0]
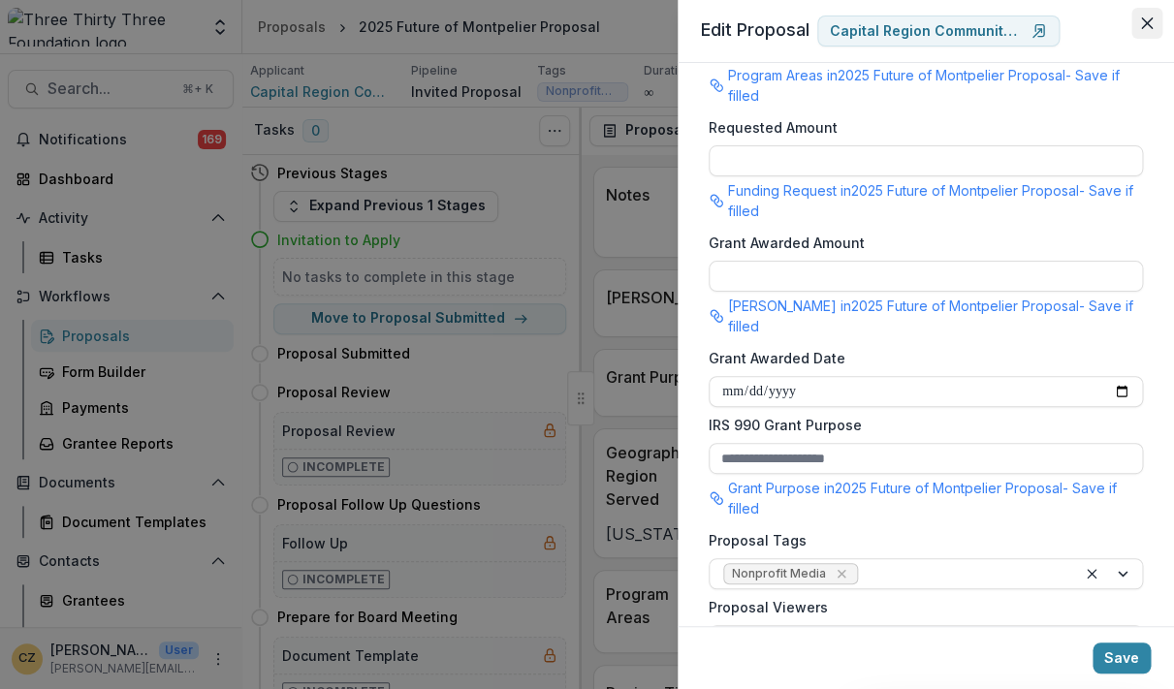
click at [1024, 18] on icon "Close" at bounding box center [1147, 23] width 12 height 12
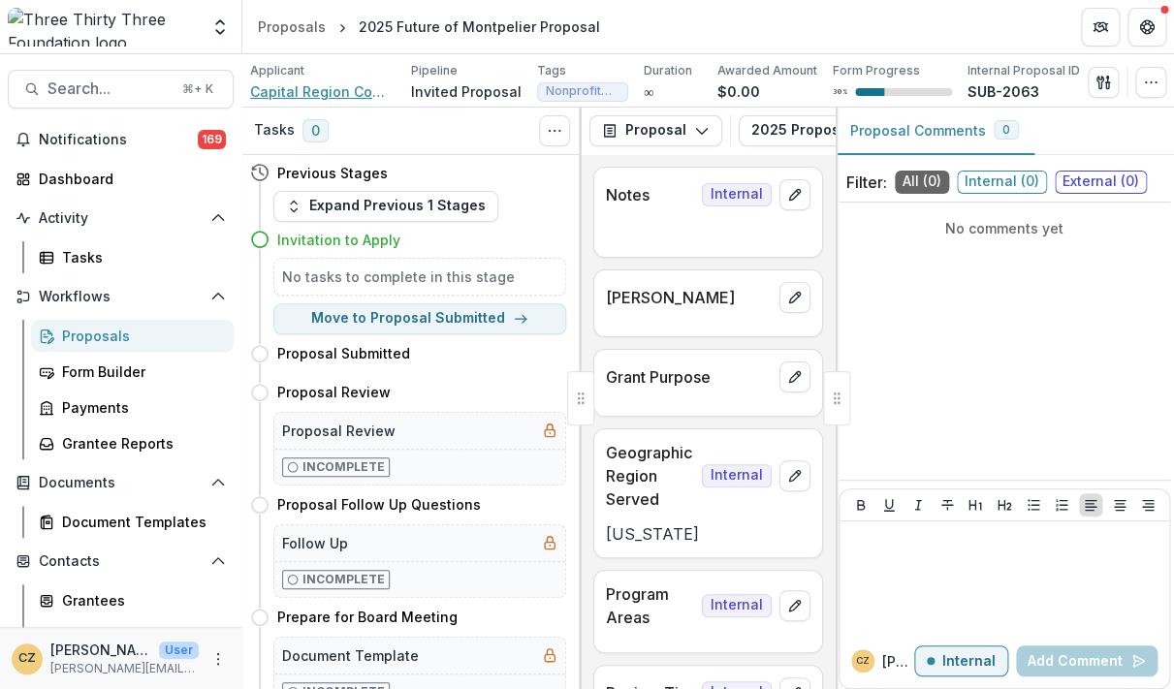
click at [309, 91] on span "Capital Region Community Media/The Bridge" at bounding box center [322, 91] width 145 height 20
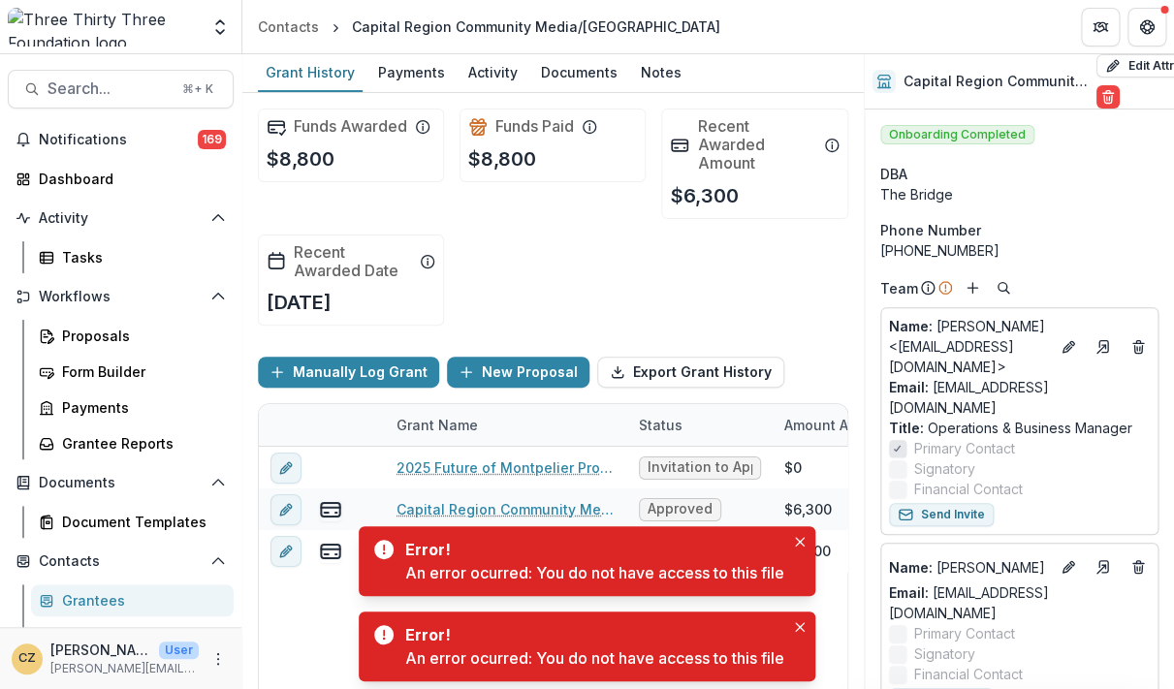
scroll to position [144, 0]
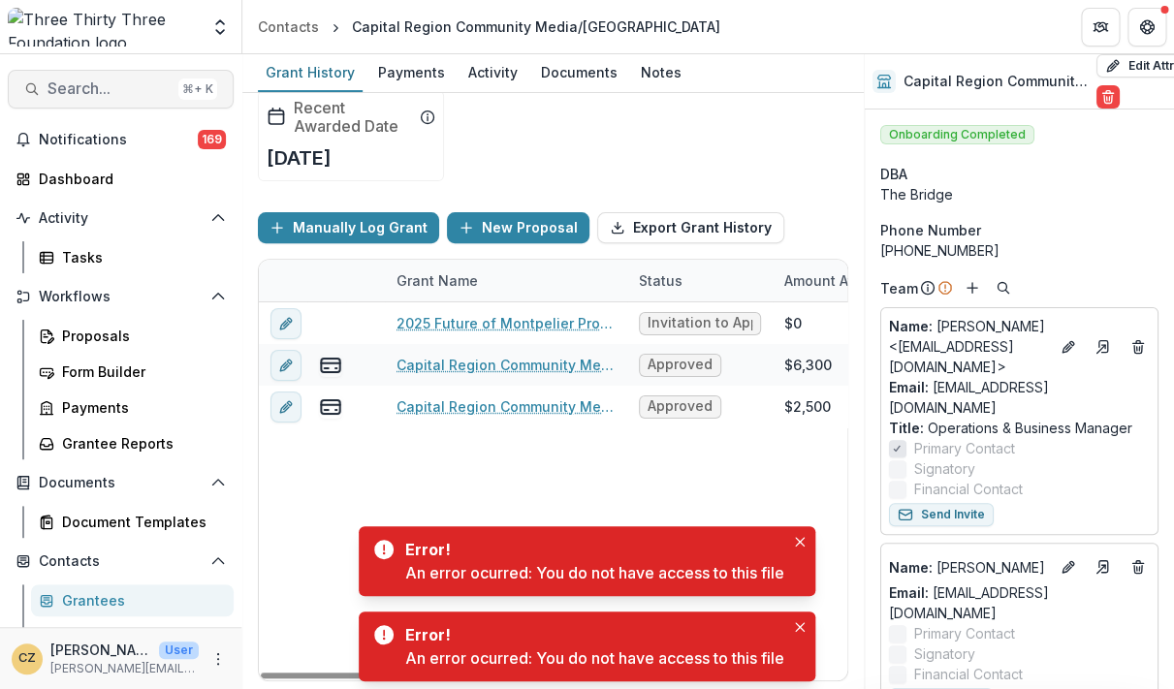
click at [34, 92] on icon "button" at bounding box center [32, 89] width 16 height 16
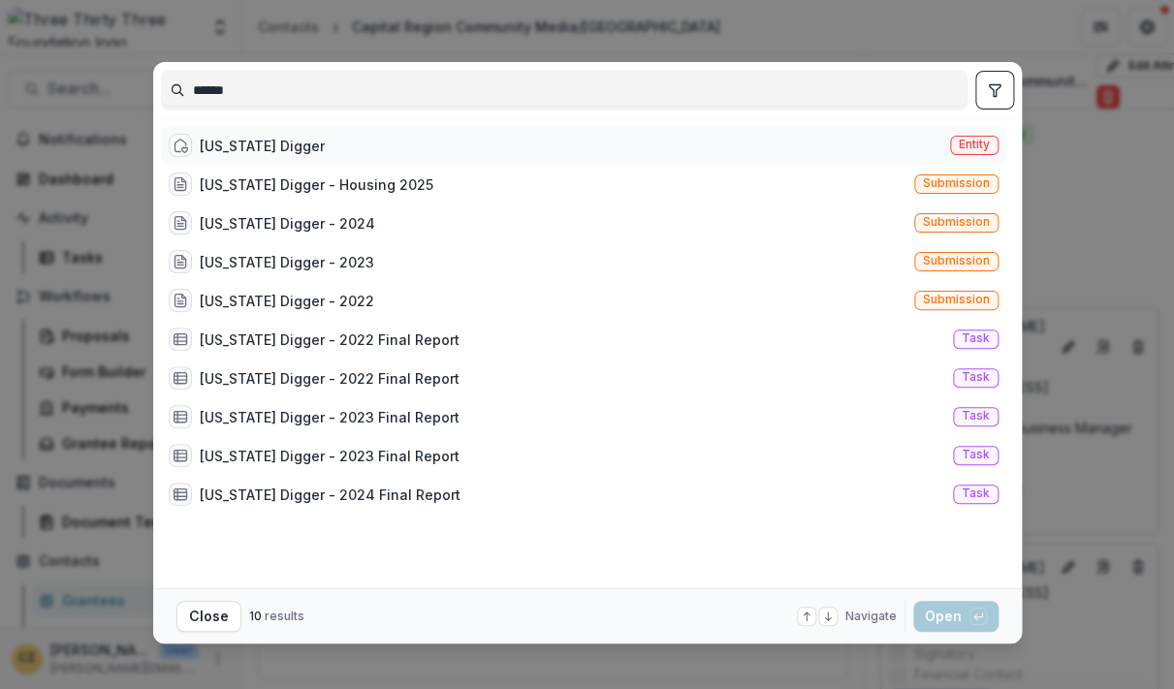
type input "******"
click at [243, 148] on div "Vermont Digger" at bounding box center [262, 146] width 125 height 20
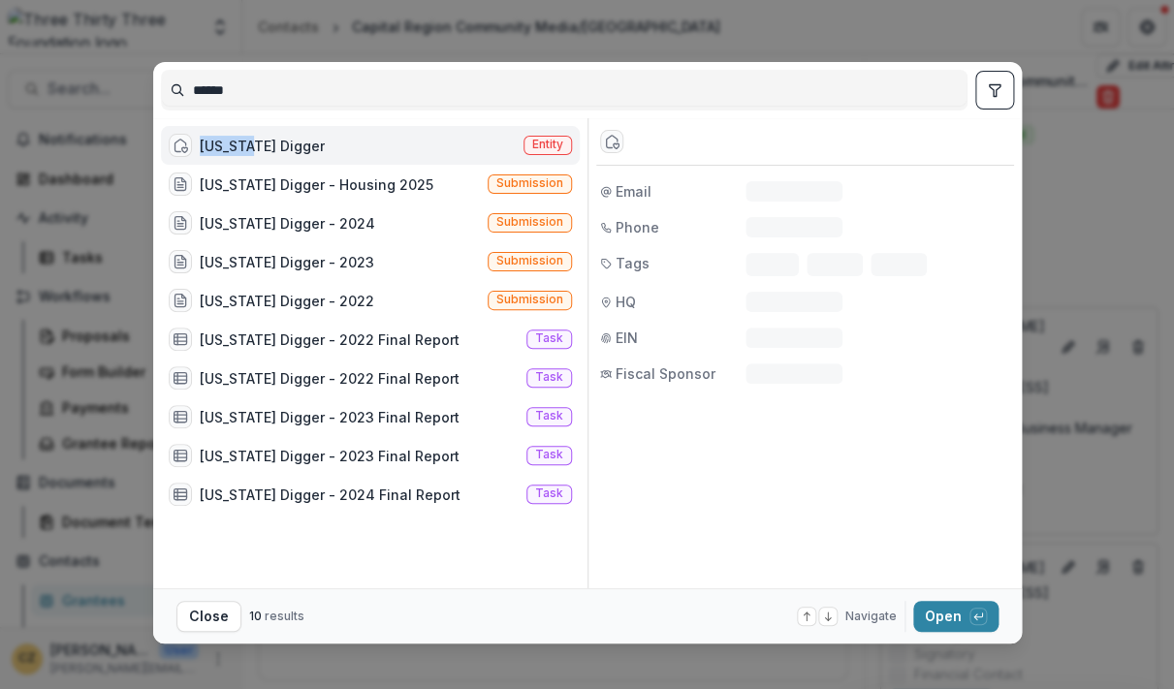
click at [243, 148] on div "Vermont Digger" at bounding box center [262, 146] width 125 height 20
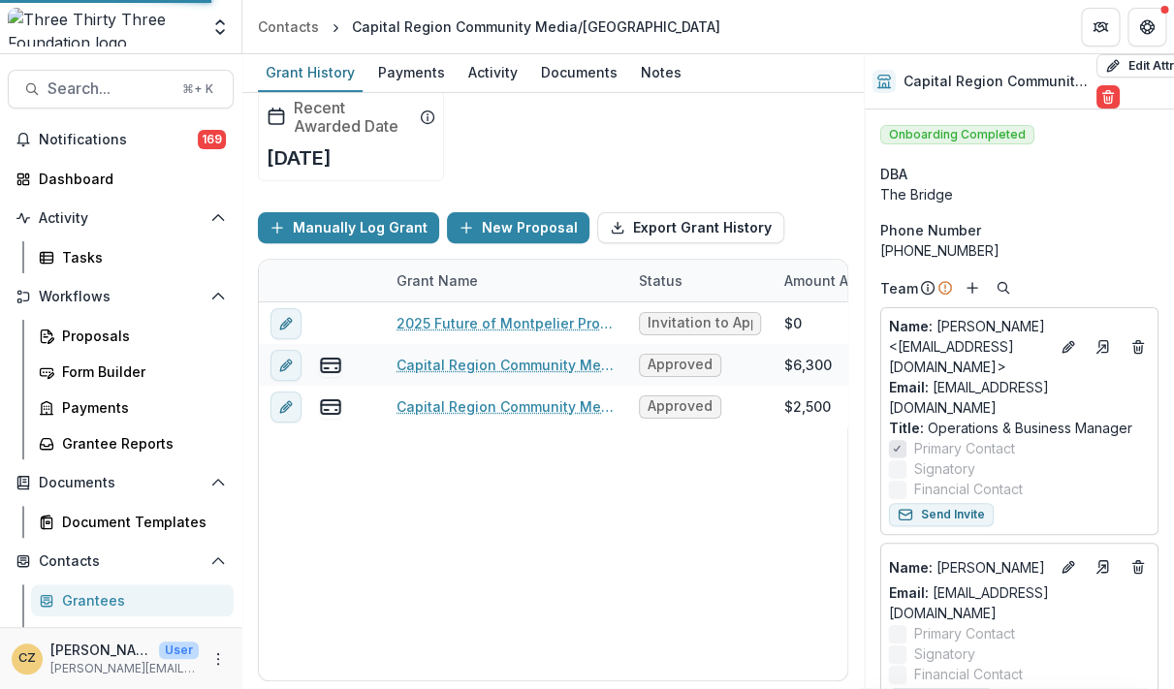
scroll to position [19, 0]
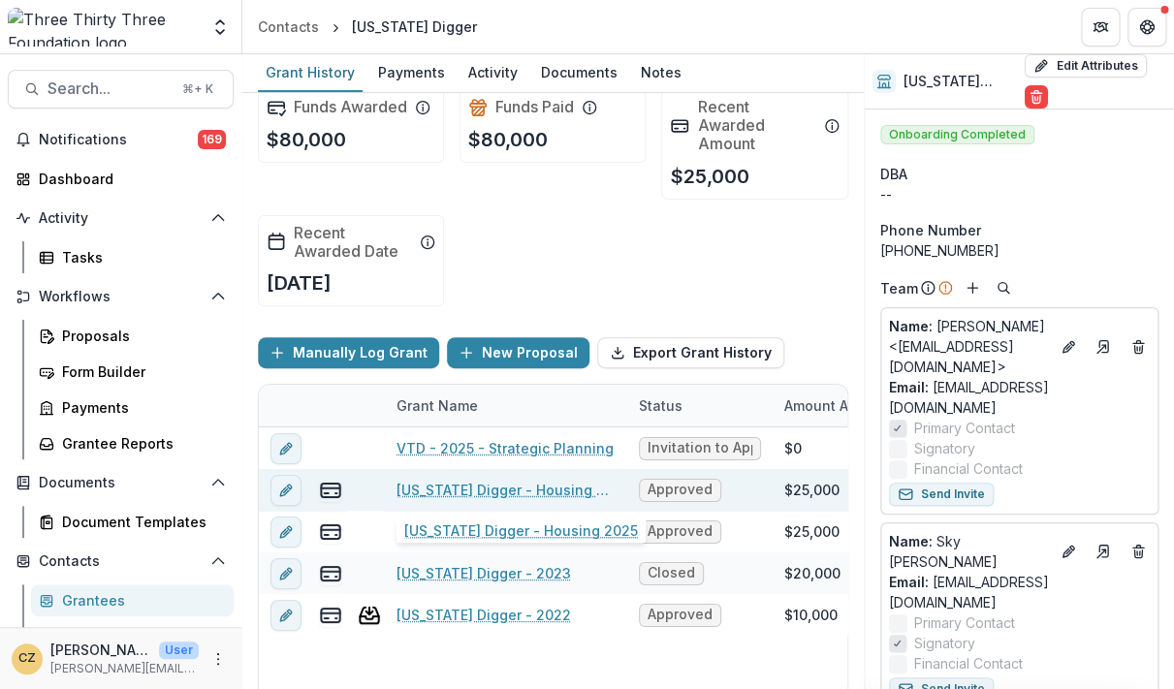
click at [552, 486] on link "Vermont Digger - Housing 2025" at bounding box center [506, 490] width 219 height 20
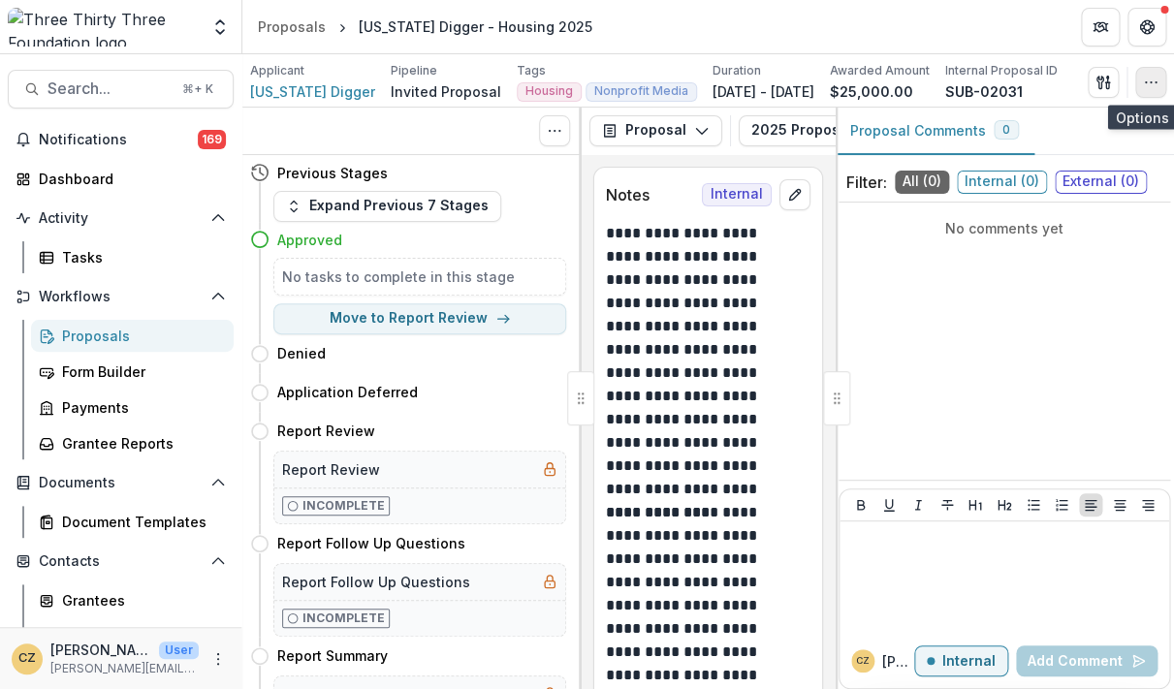
click at [1024, 81] on icon "button" at bounding box center [1151, 83] width 16 height 16
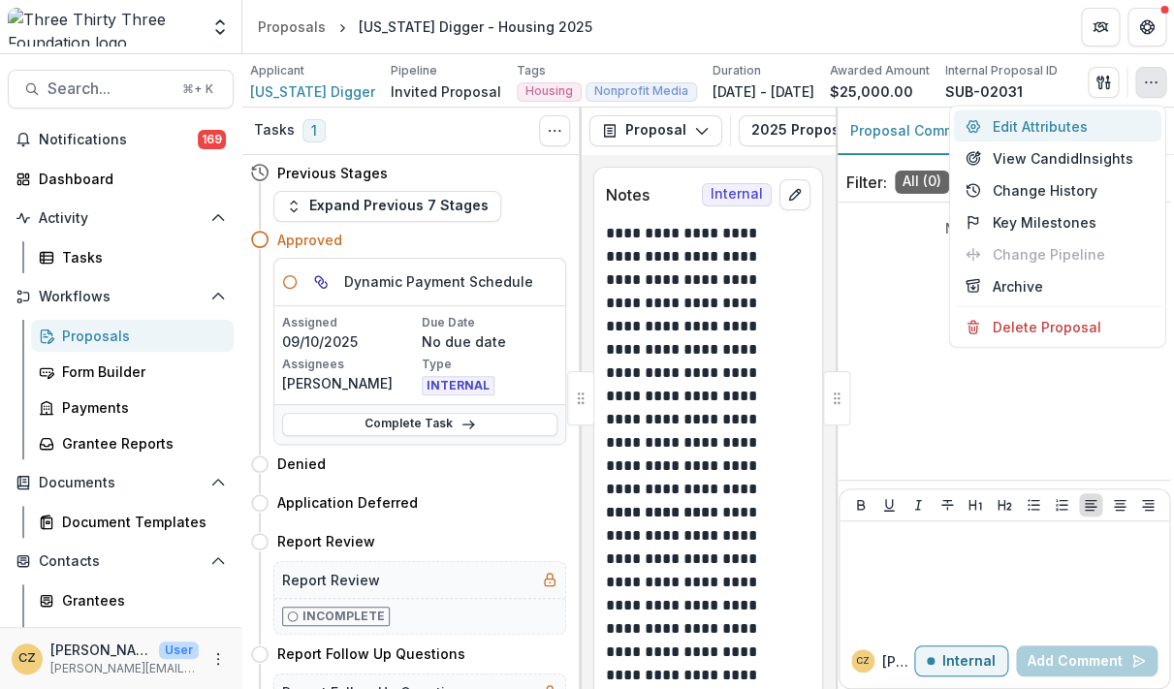
click at [1024, 130] on button "Edit Attributes" at bounding box center [1058, 127] width 208 height 32
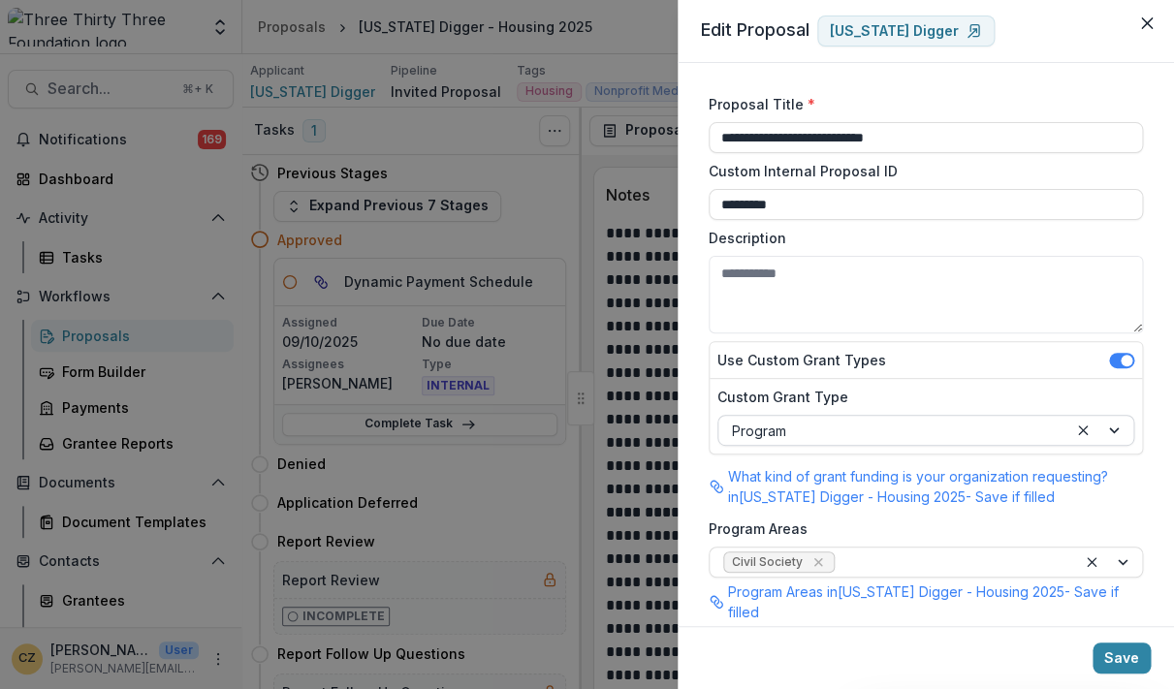
click at [886, 431] on div at bounding box center [893, 431] width 322 height 24
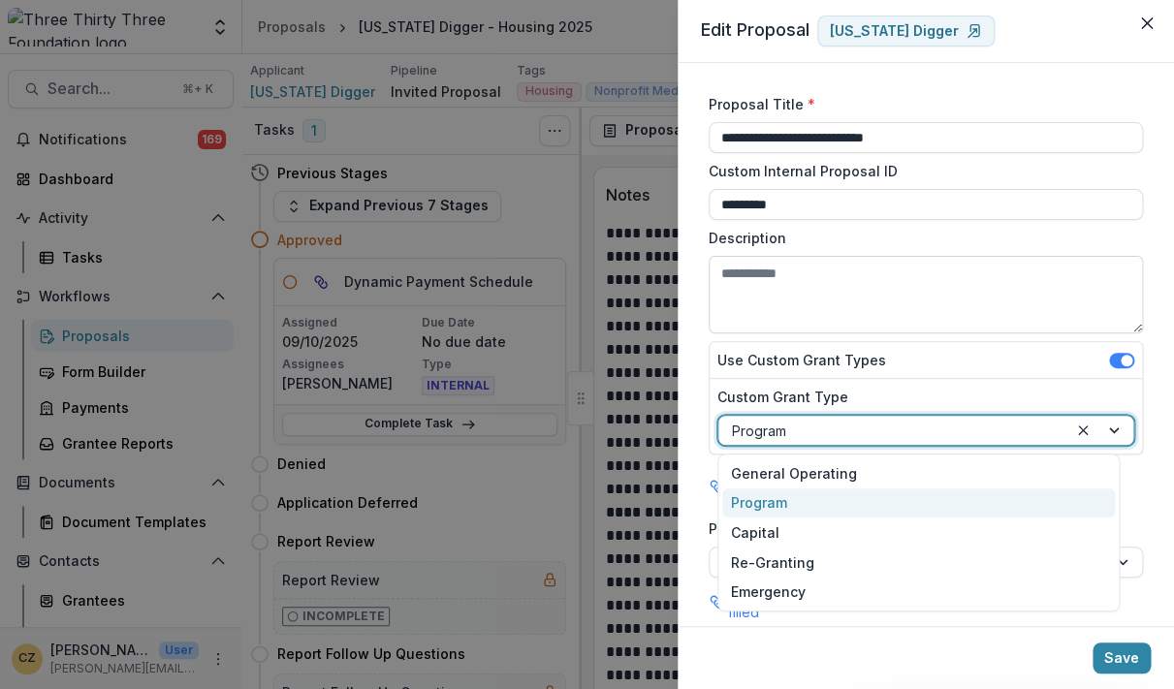
click at [917, 281] on textarea "Description" at bounding box center [926, 295] width 434 height 78
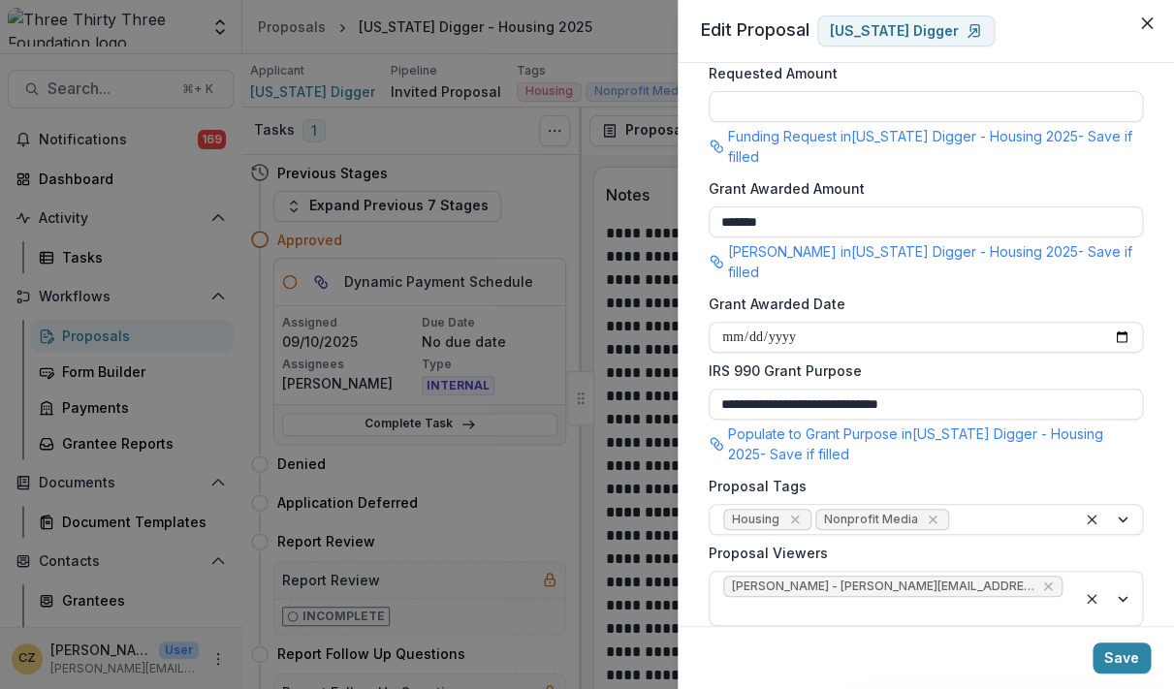
scroll to position [575, 0]
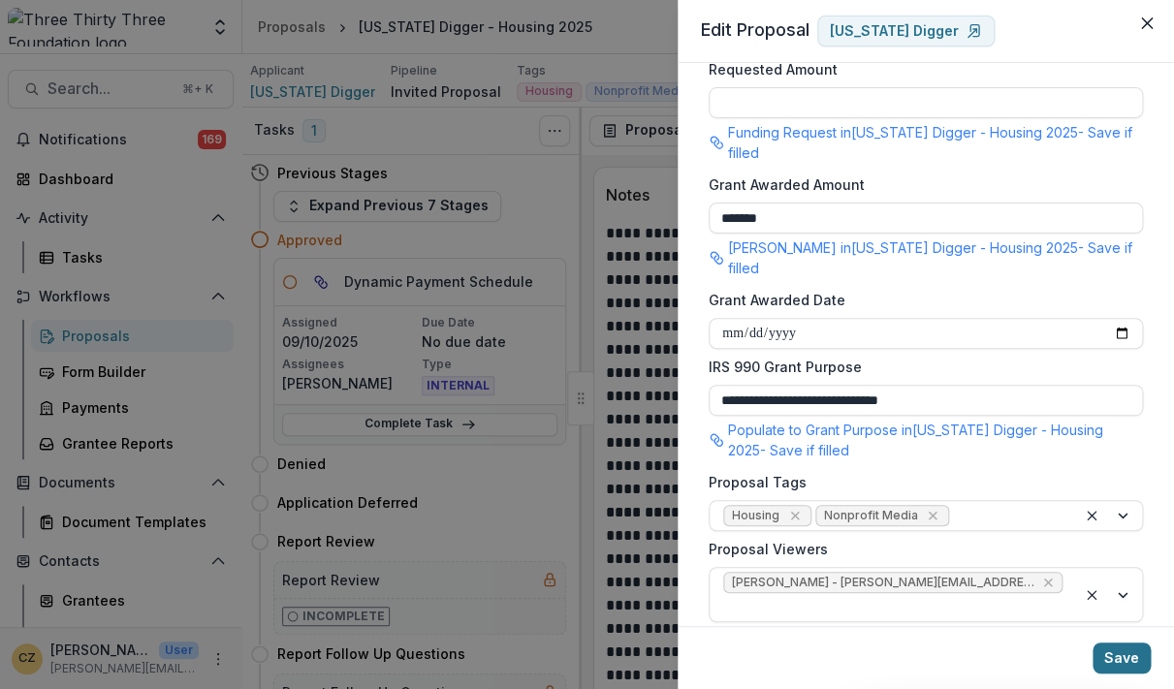
click at [1024, 655] on button "Save" at bounding box center [1122, 658] width 58 height 31
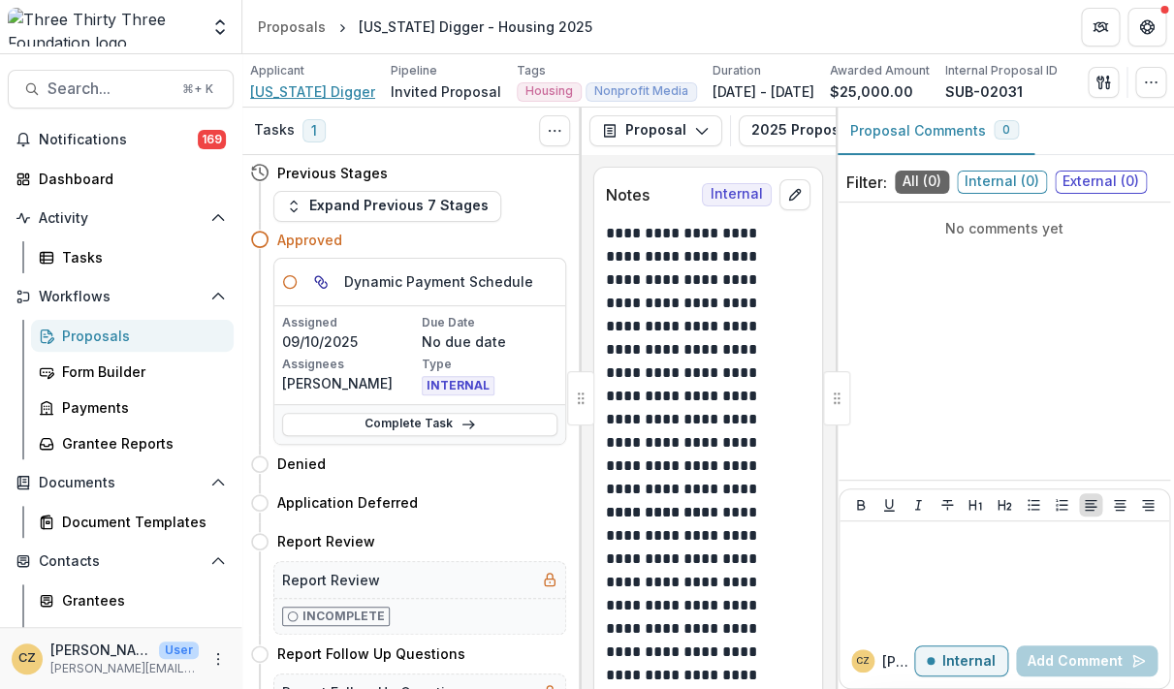
click at [296, 89] on span "Vermont Digger" at bounding box center [312, 91] width 125 height 20
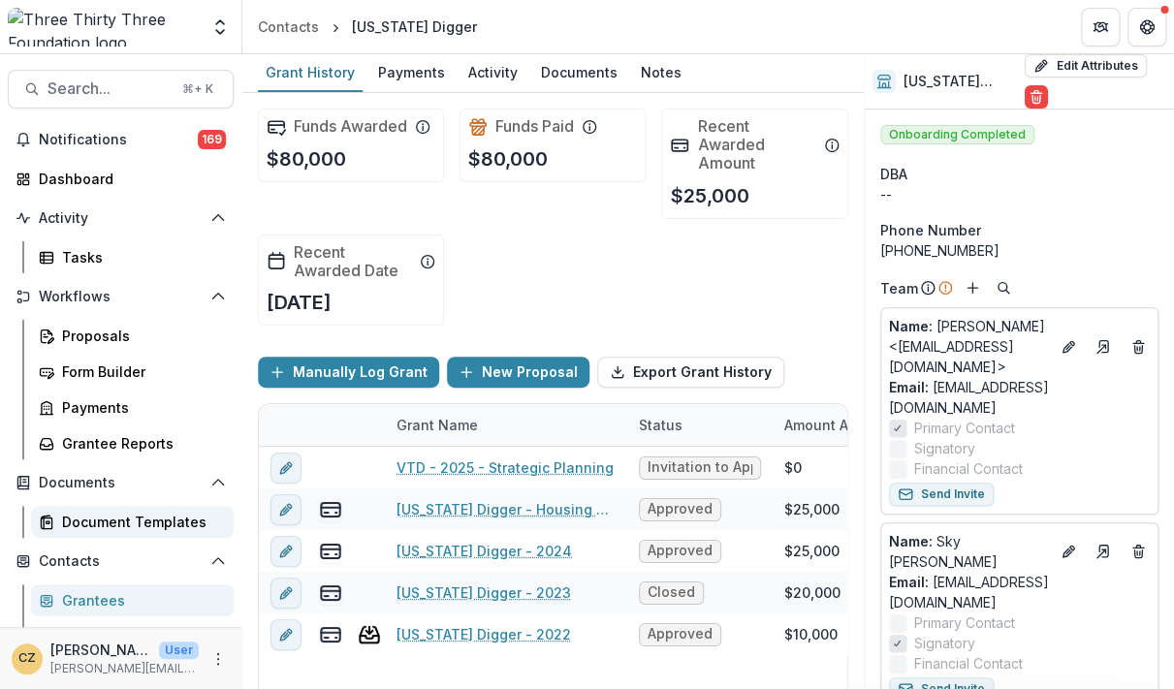
scroll to position [176, 0]
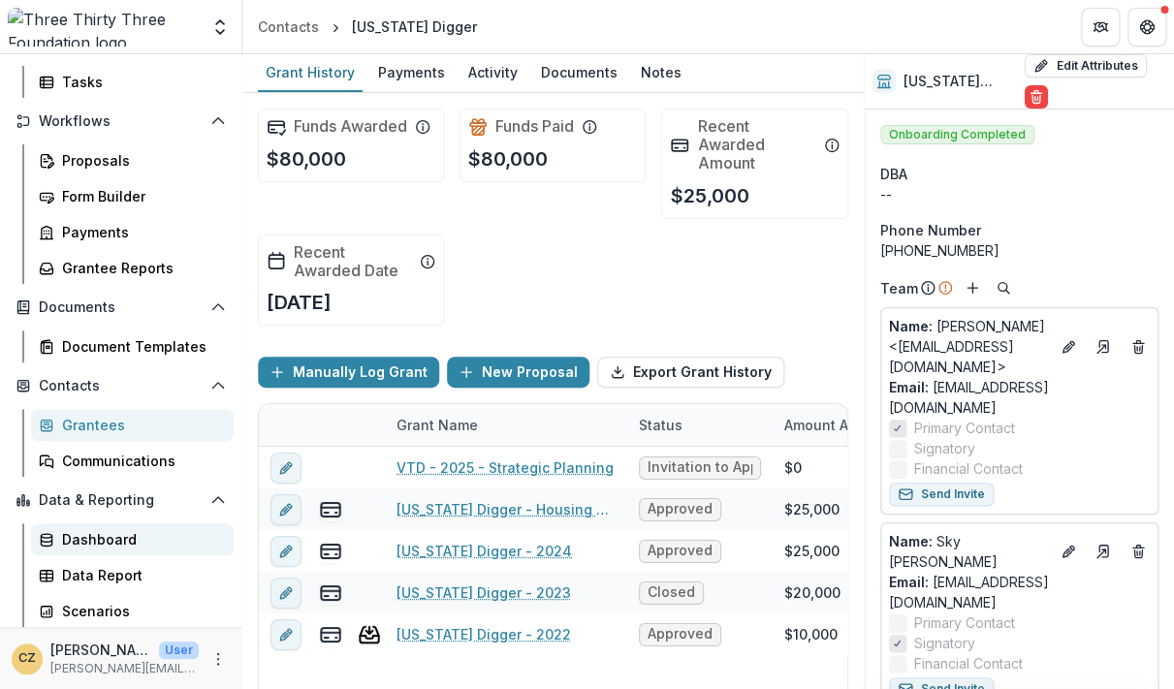
click at [160, 534] on div "Dashboard" at bounding box center [140, 539] width 156 height 20
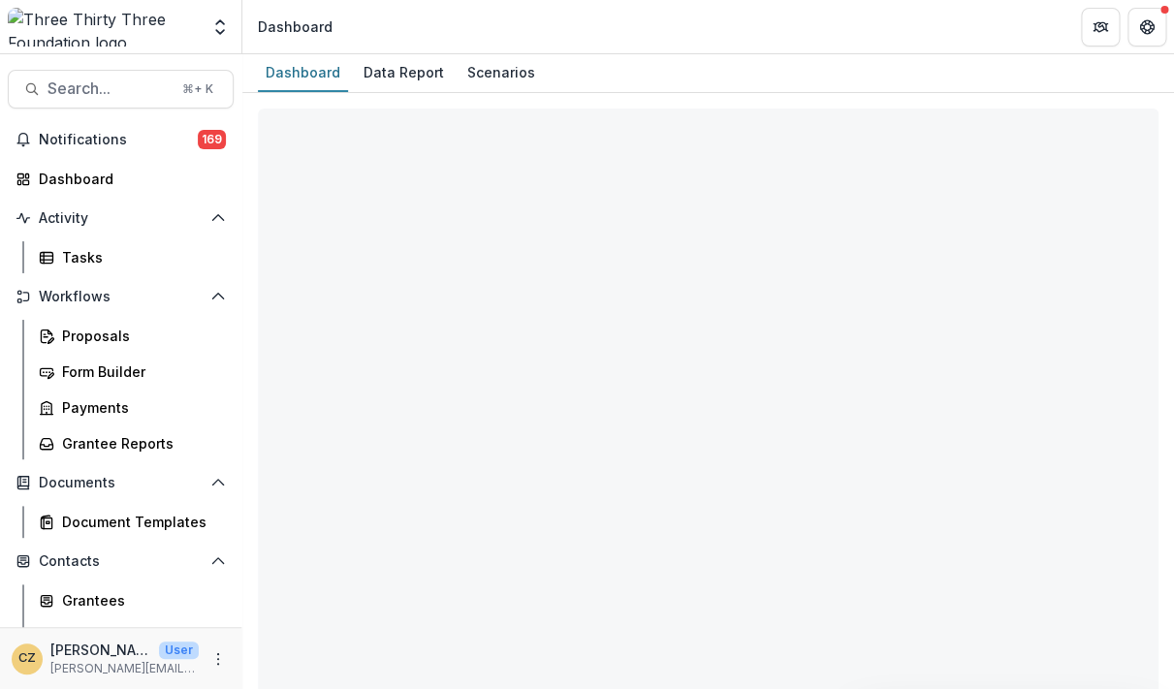
select select "**********"
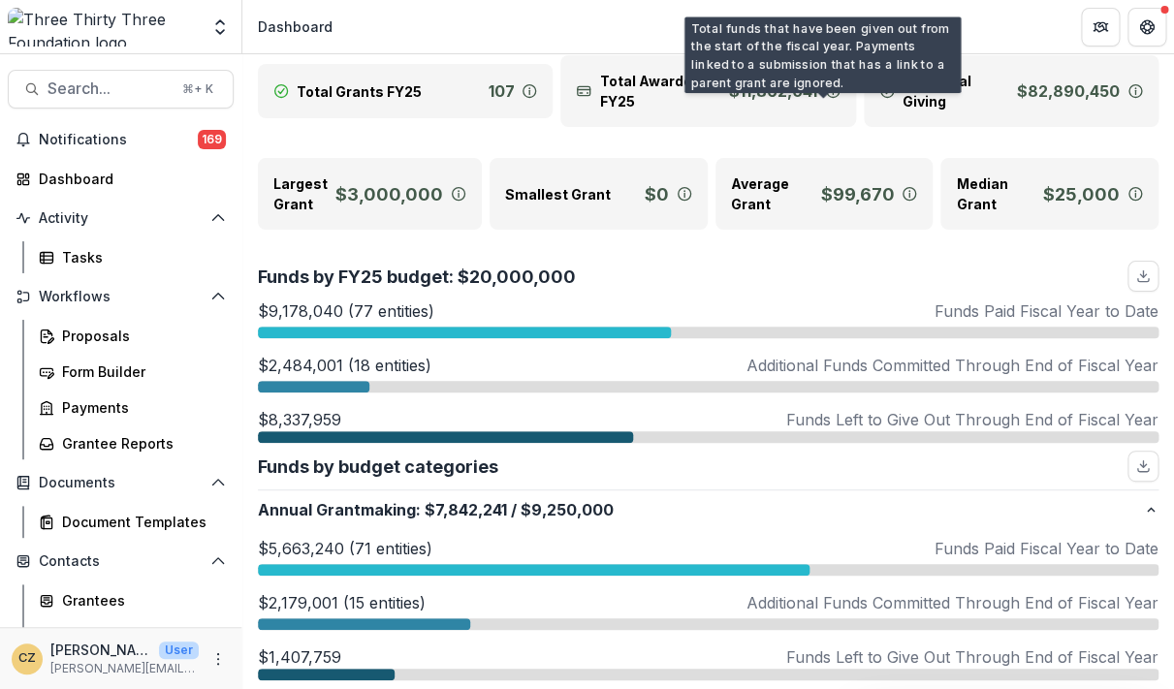
scroll to position [105, 0]
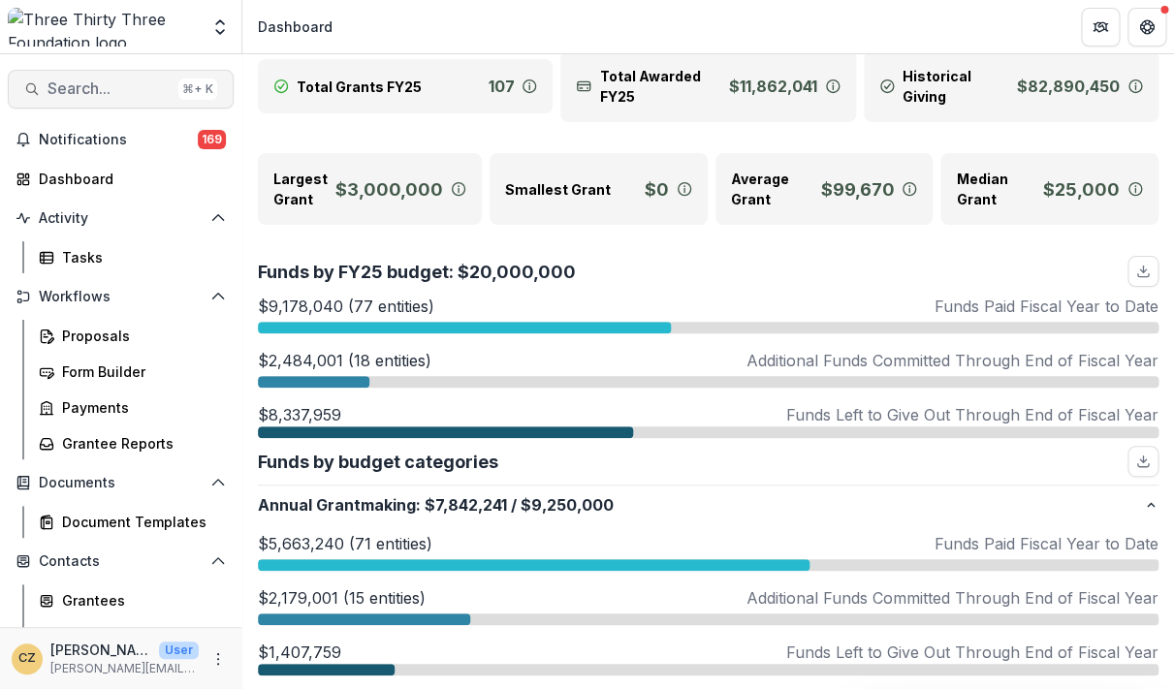
click at [90, 92] on span "Search..." at bounding box center [109, 89] width 123 height 18
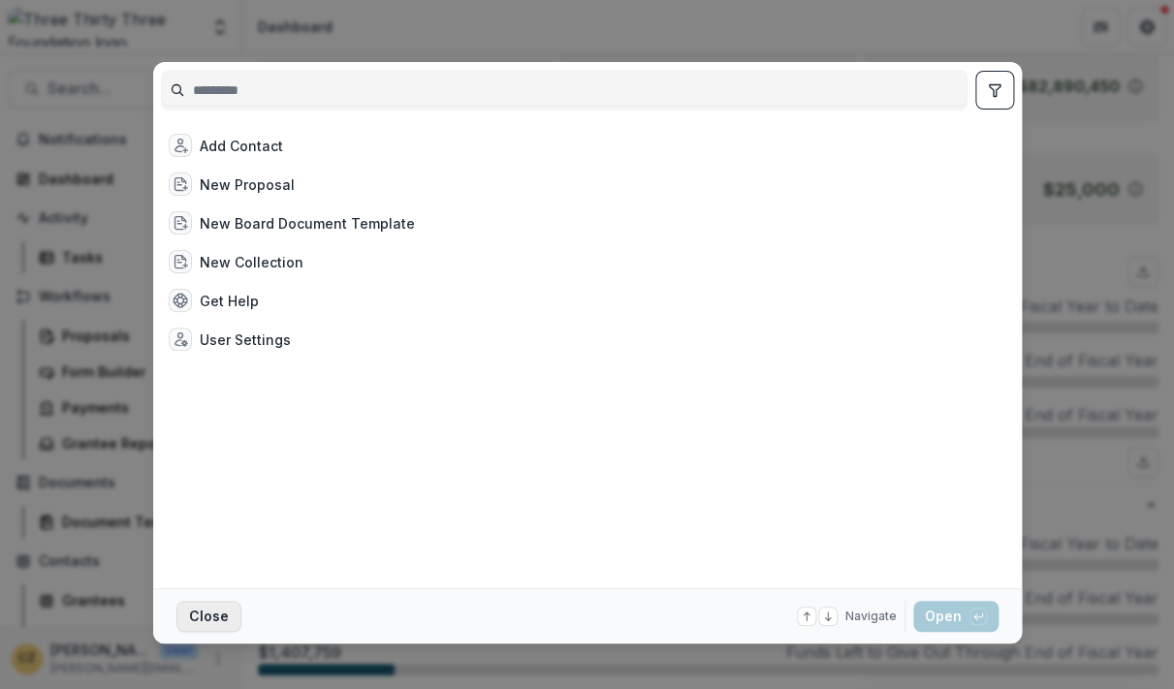
click at [210, 614] on button "Close" at bounding box center [208, 616] width 65 height 31
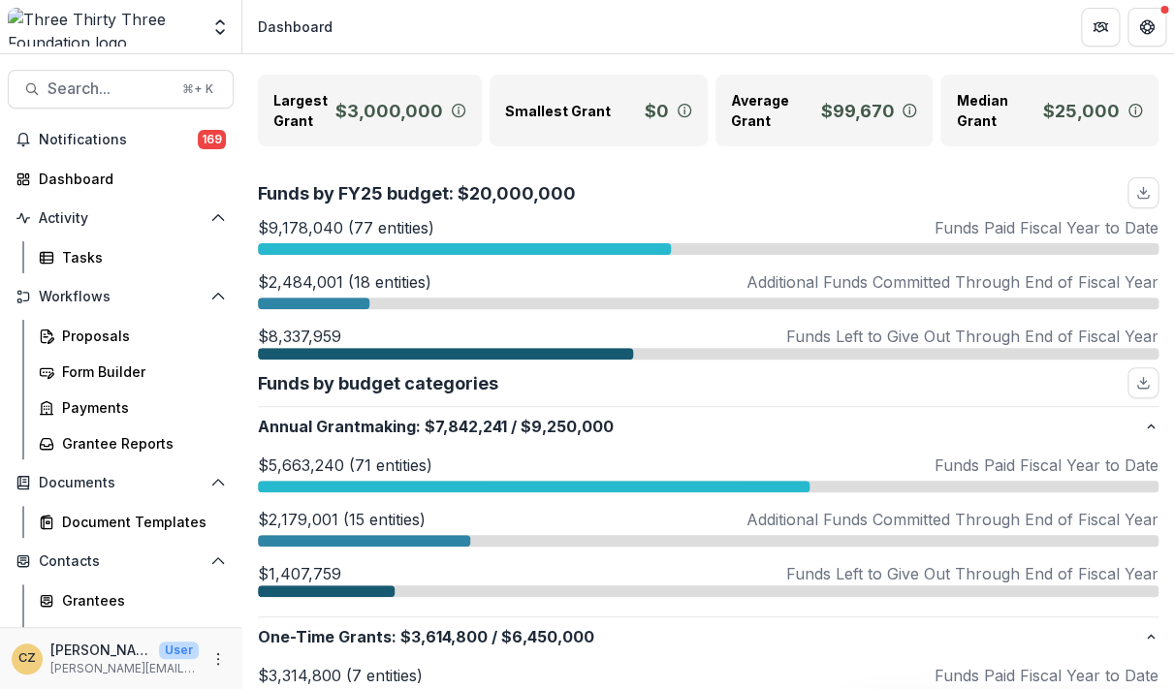
scroll to position [185, 0]
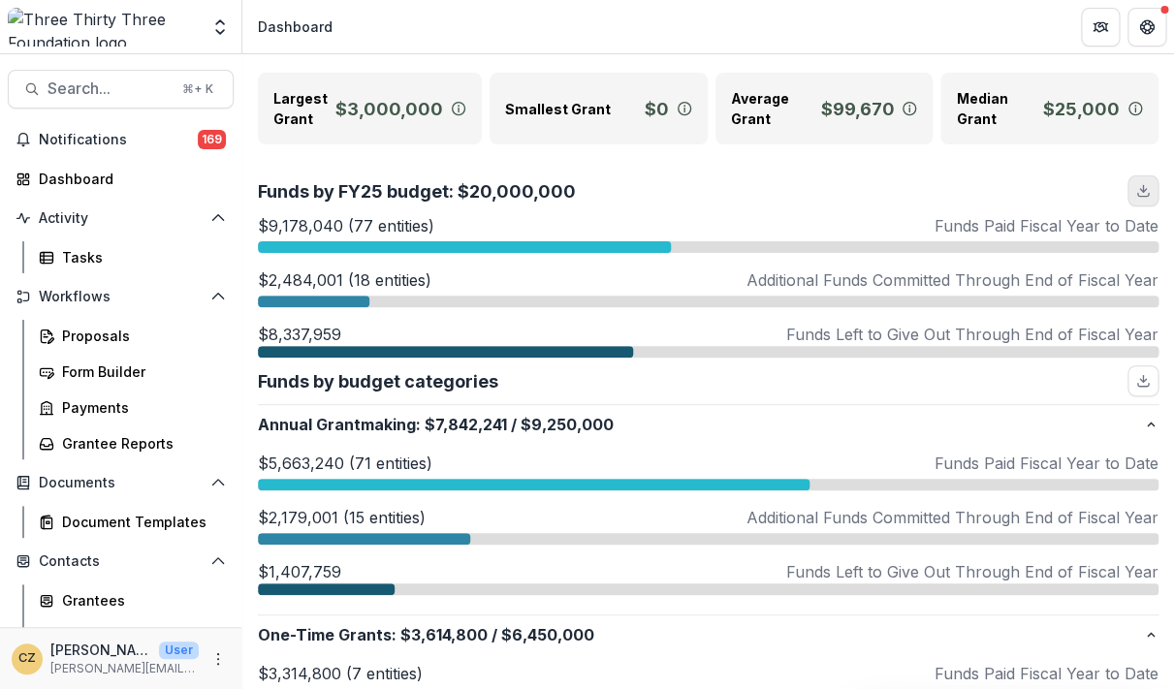
click at [1024, 194] on icon "download" at bounding box center [1143, 191] width 16 height 16
click at [949, 179] on div "Funds by FY25 budget: $20,000,000" at bounding box center [708, 191] width 901 height 31
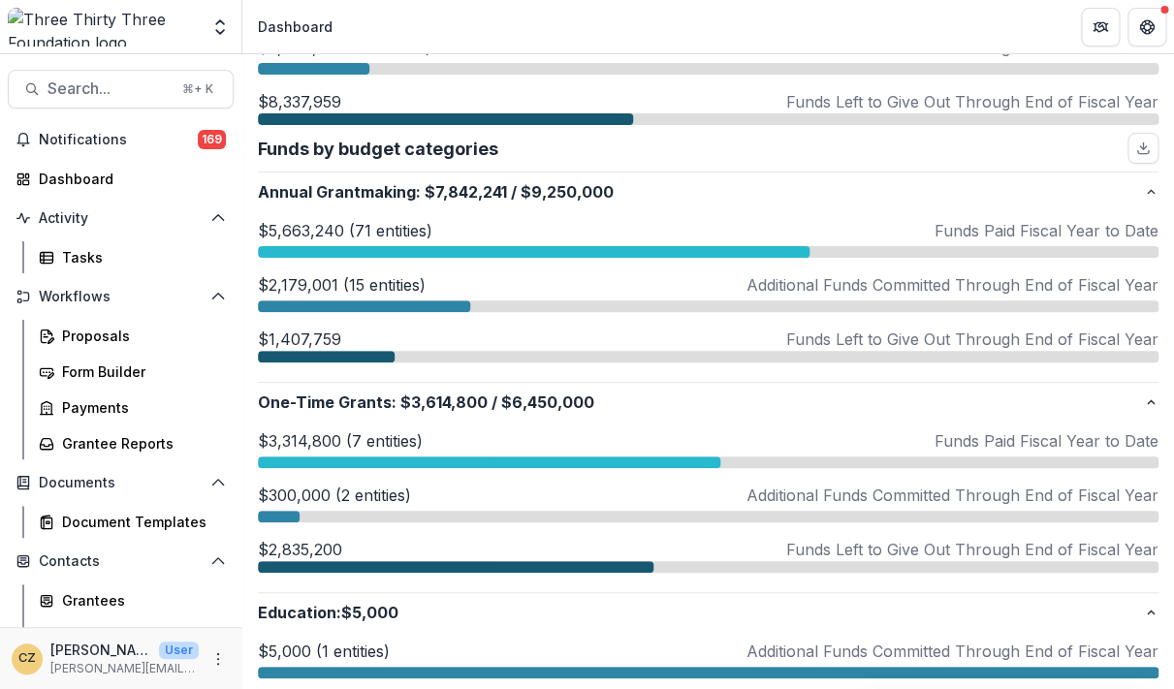
scroll to position [437, 0]
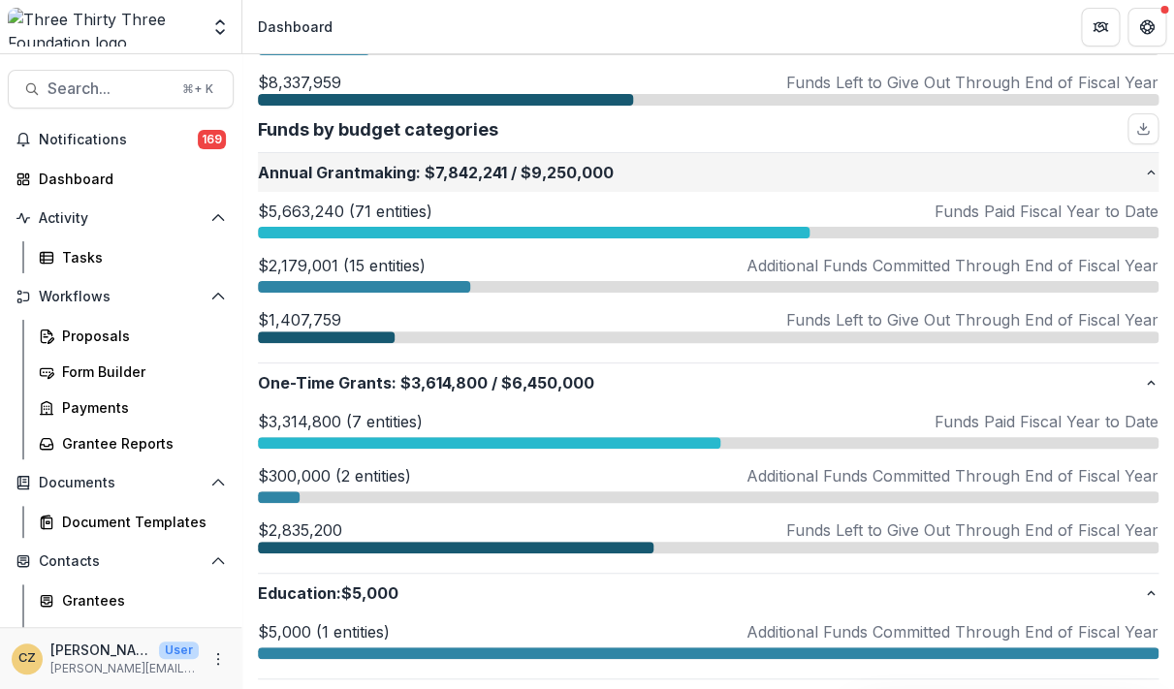
click at [1024, 168] on icon "button" at bounding box center [1151, 173] width 16 height 16
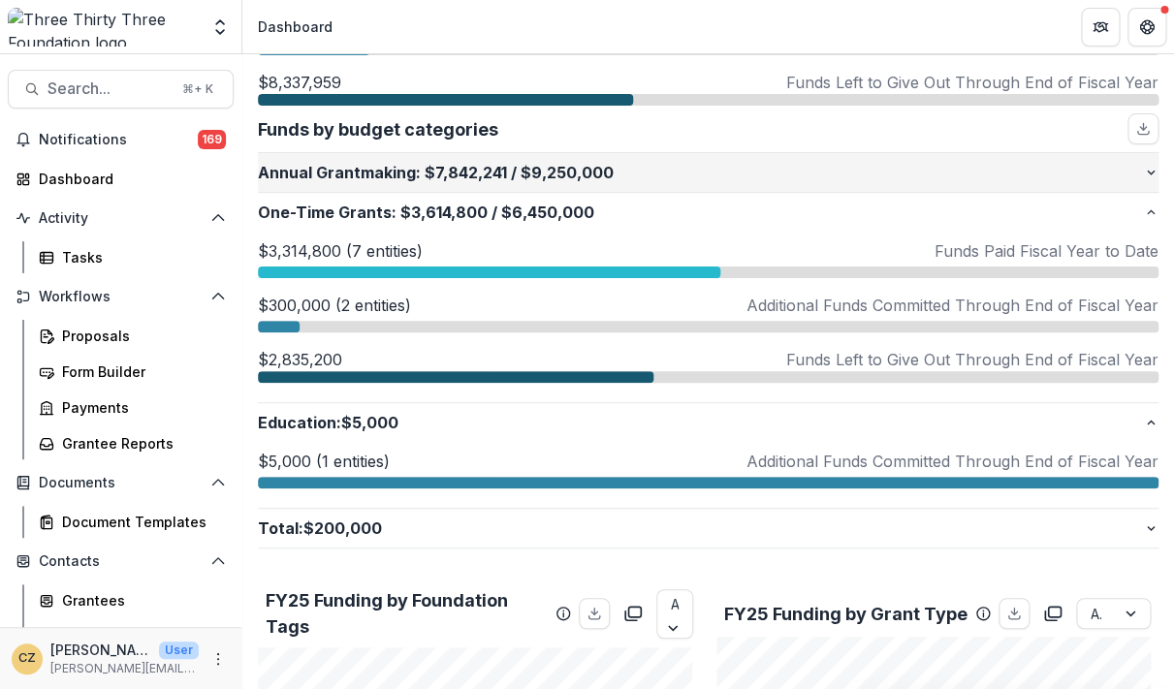
click at [1024, 168] on icon "button" at bounding box center [1151, 173] width 16 height 16
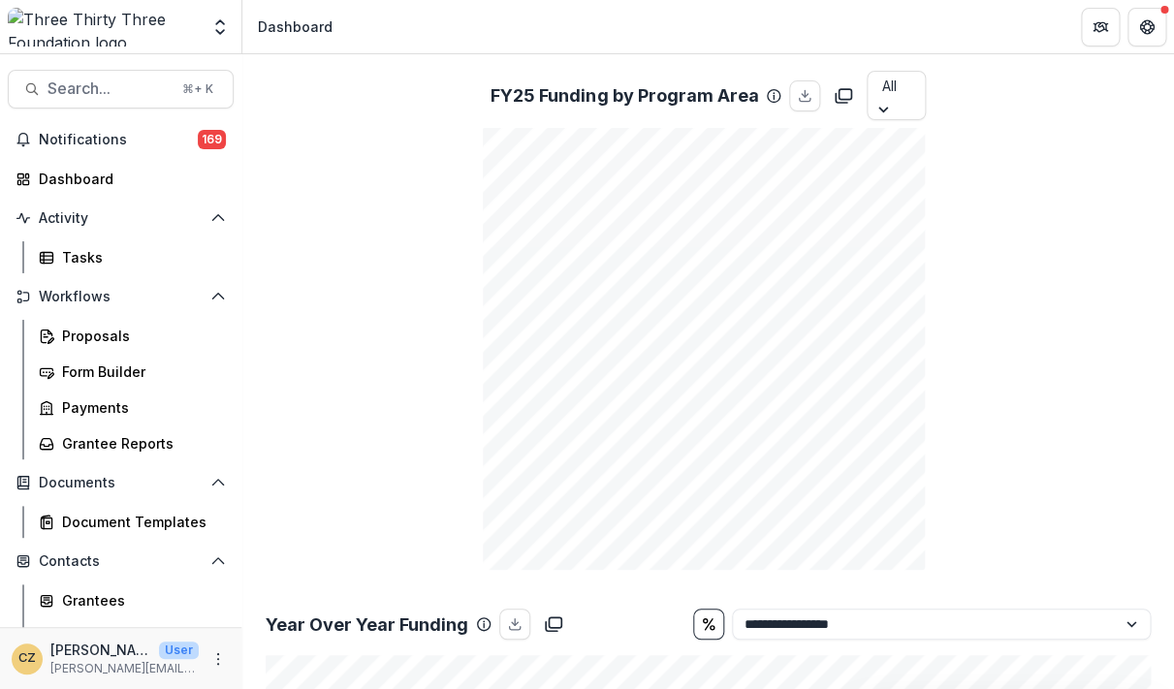
scroll to position [1658, 0]
click at [878, 112] on div at bounding box center [885, 109] width 35 height 19
click at [885, 182] on div "Paid" at bounding box center [887, 178] width 45 height 30
click at [874, 110] on div at bounding box center [885, 109] width 35 height 19
click at [879, 139] on div "All" at bounding box center [886, 150] width 48 height 30
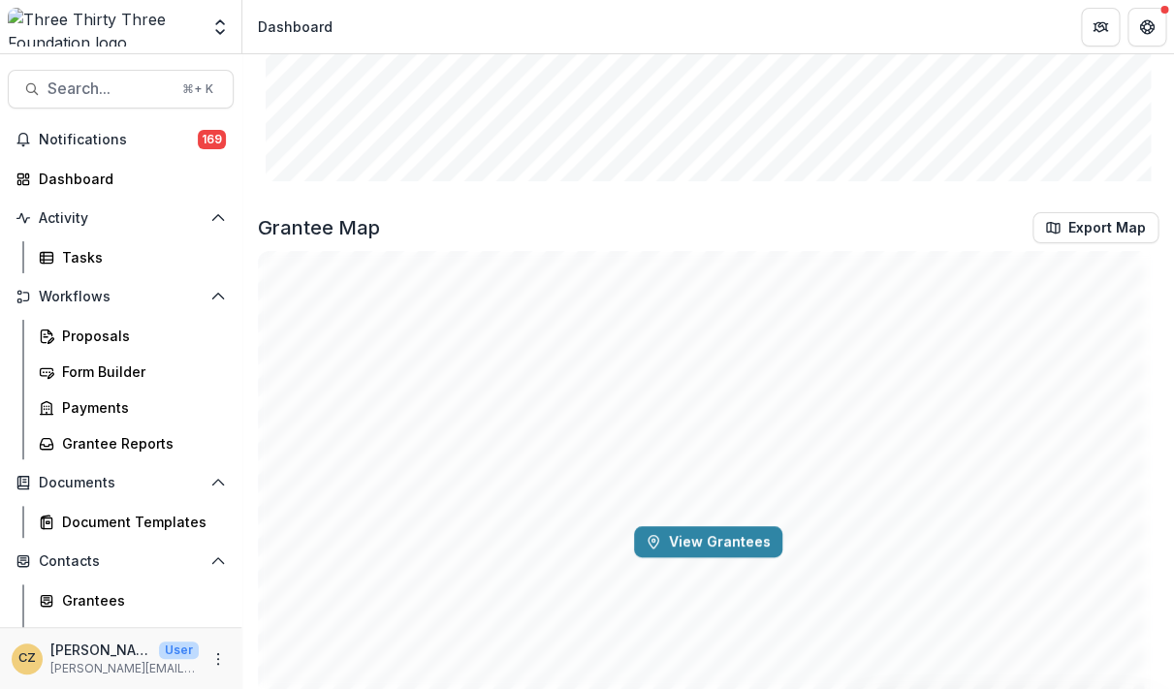
scroll to position [2733, 0]
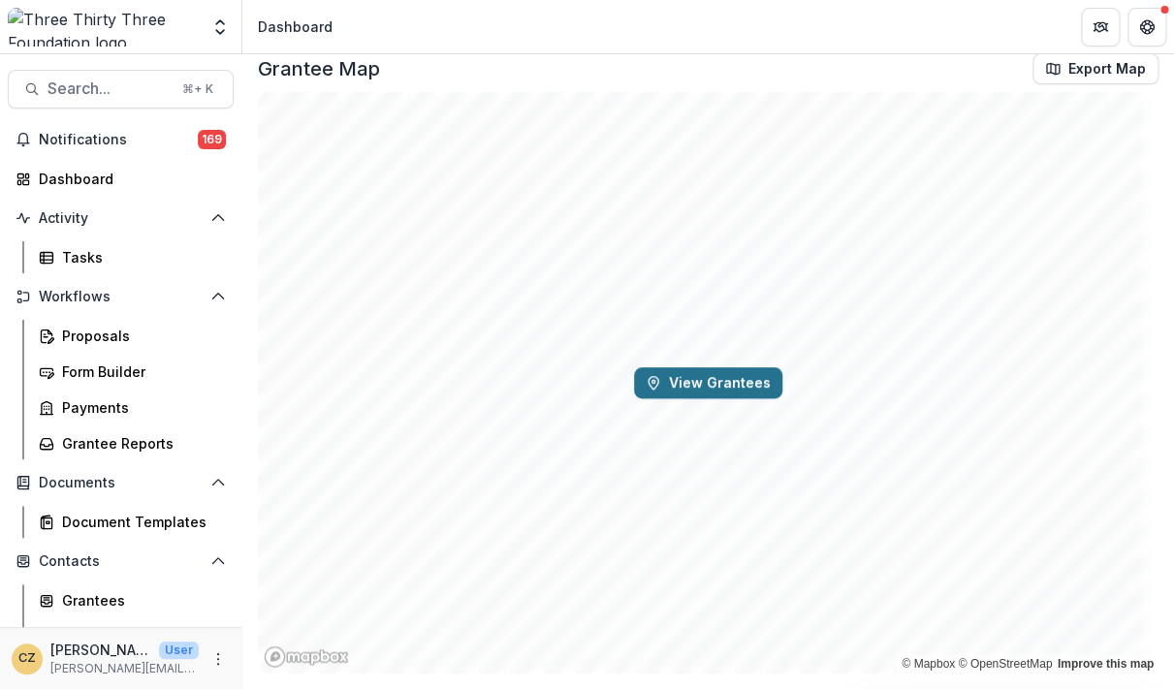
click at [712, 379] on button "View Grantees" at bounding box center [708, 382] width 148 height 31
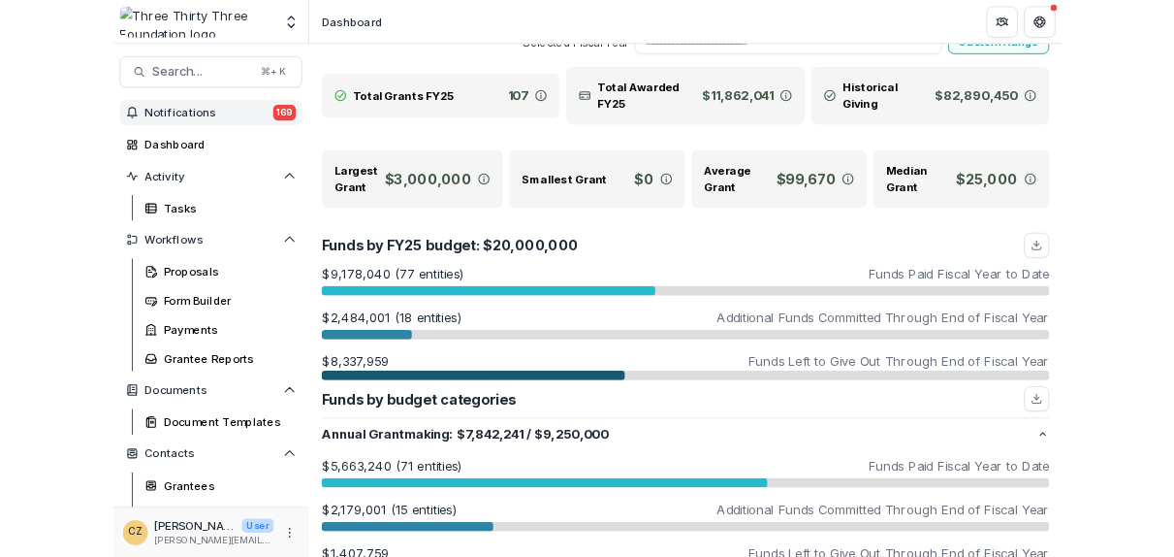
scroll to position [0, 0]
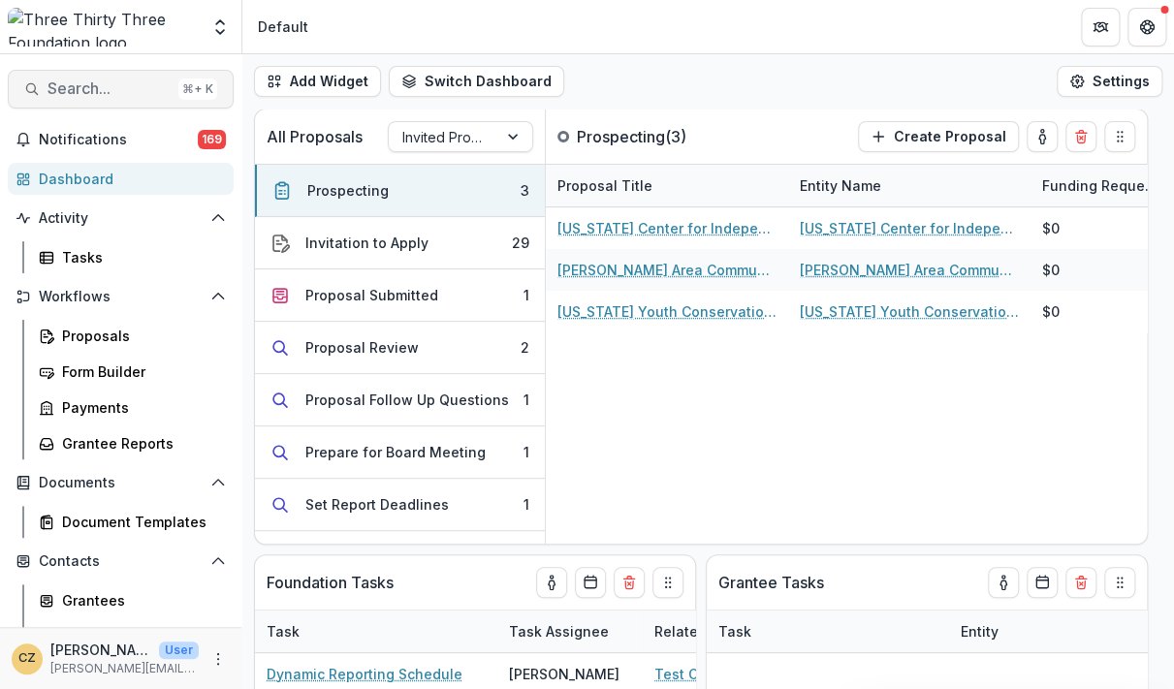
click at [94, 87] on span "Search..." at bounding box center [109, 89] width 123 height 18
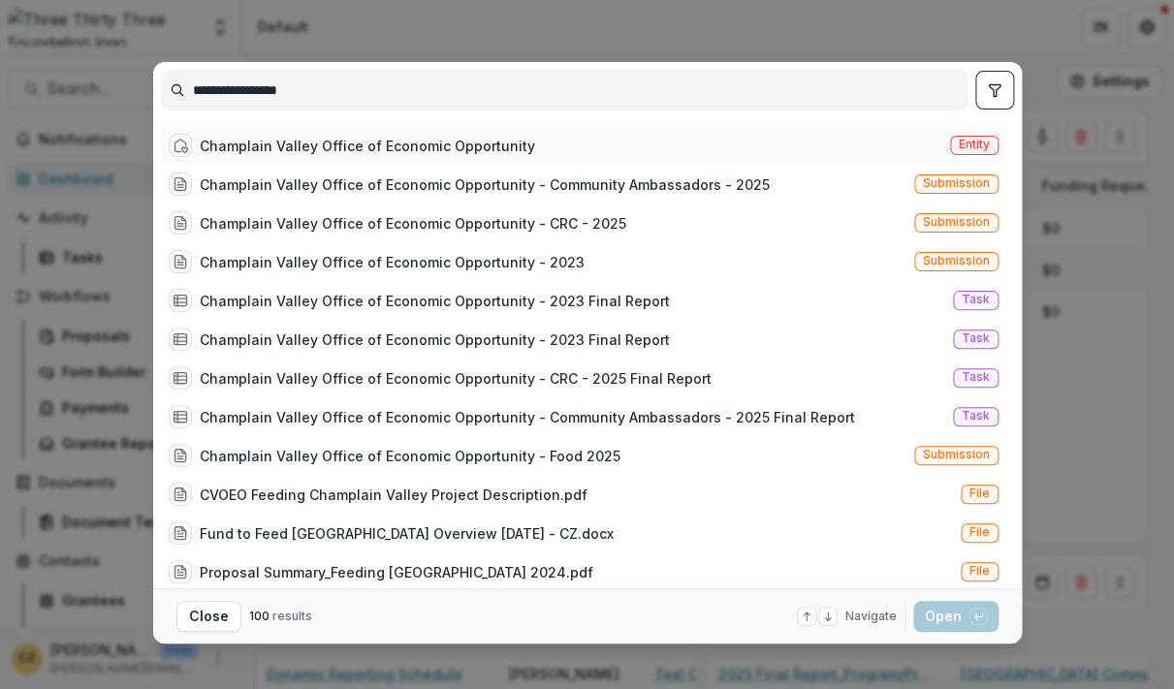
type input "**********"
click at [389, 148] on div "Champlain Valley Office of Economic Opportunity" at bounding box center [367, 146] width 335 height 20
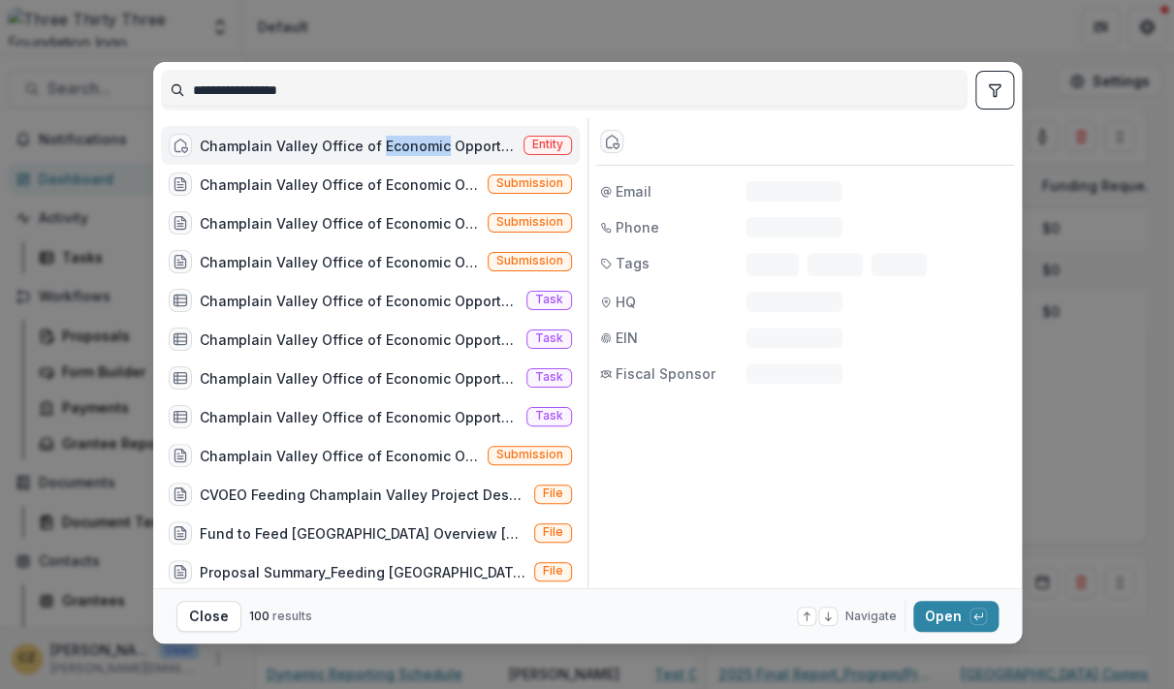
click at [389, 148] on div "Champlain Valley Office of Economic Opportunity" at bounding box center [358, 146] width 316 height 20
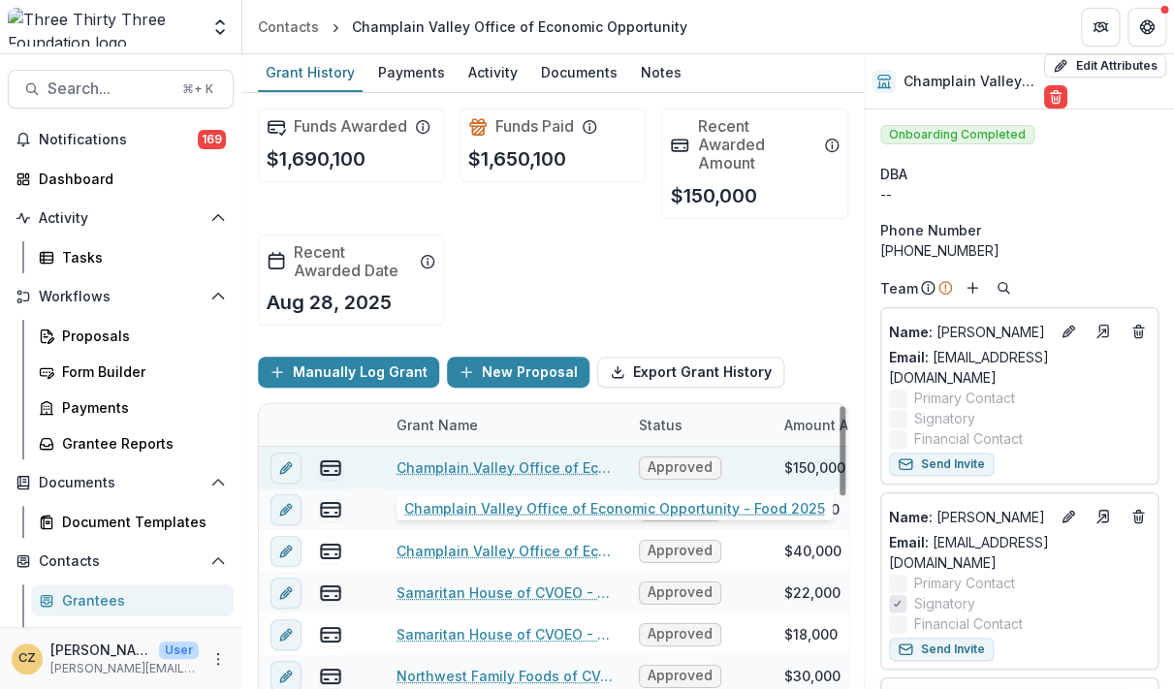
click at [515, 463] on link "Champlain Valley Office of Economic Opportunity - Food 2025" at bounding box center [506, 468] width 219 height 20
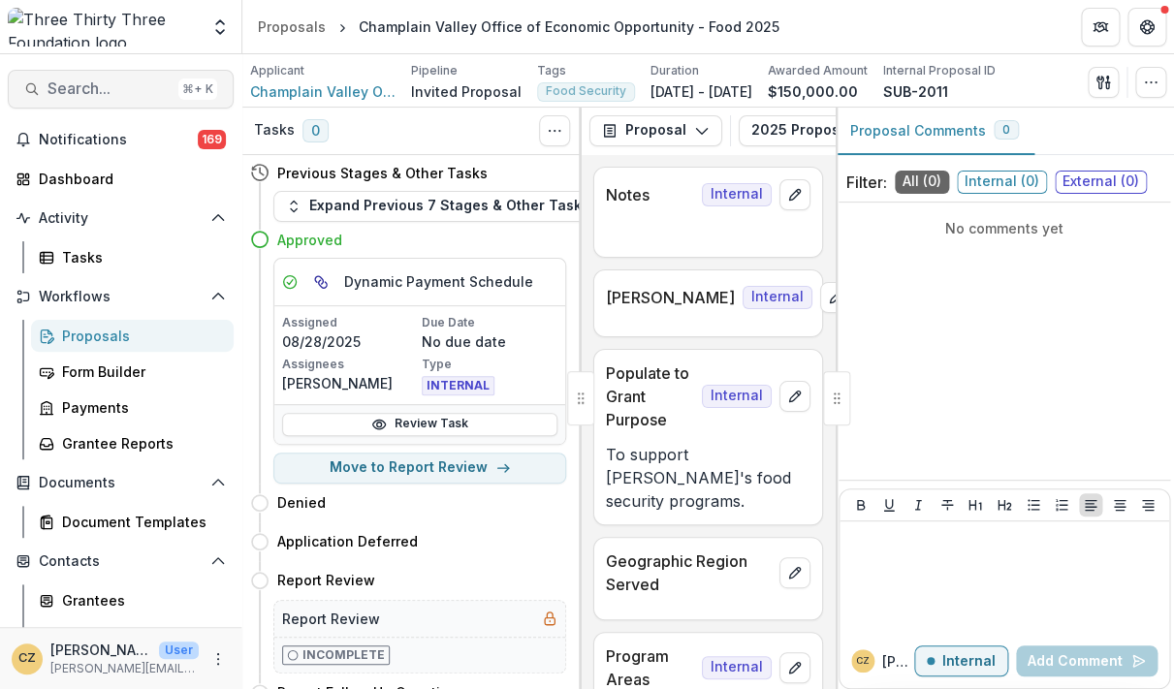
click at [45, 96] on button "Search... ⌘ + K" at bounding box center [121, 89] width 226 height 39
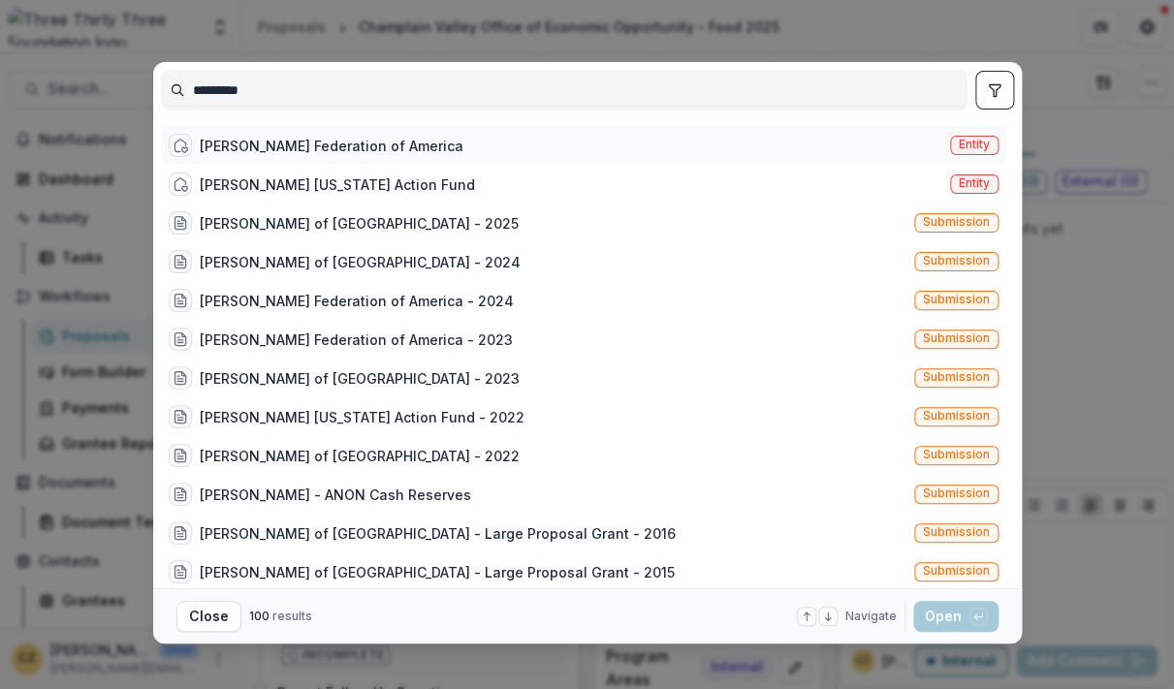
type input "*********"
click at [330, 143] on div "Planned Parenthood Federation of America" at bounding box center [332, 146] width 264 height 20
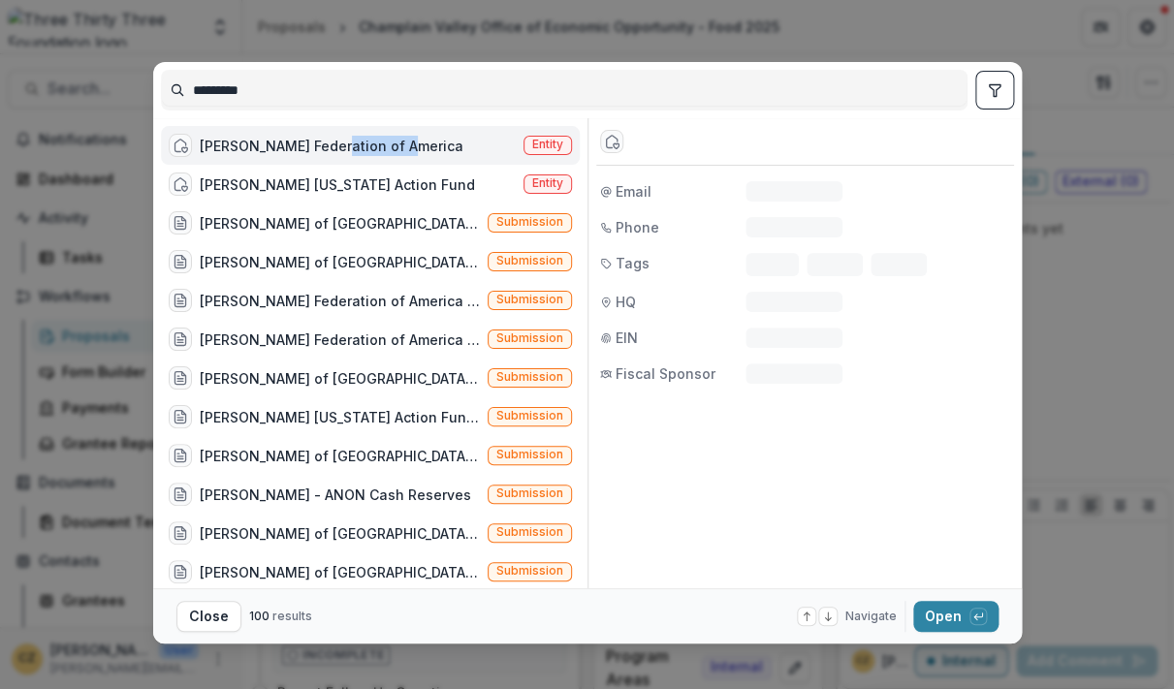
click at [330, 143] on div "Planned Parenthood Federation of America" at bounding box center [332, 146] width 264 height 20
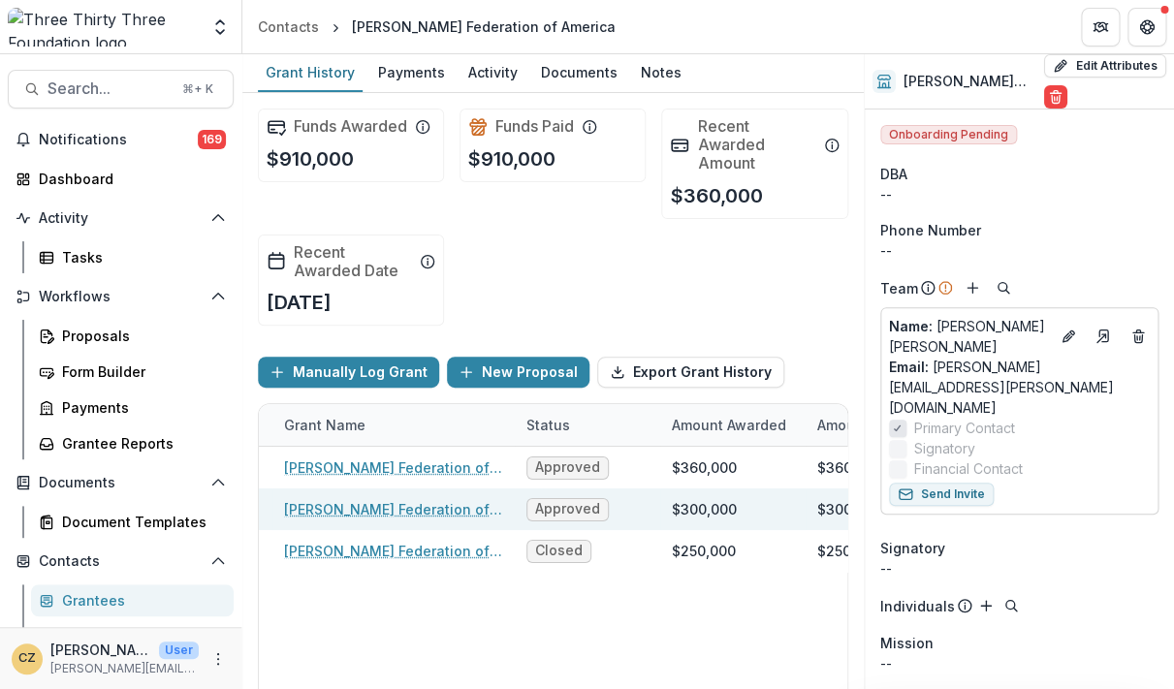
scroll to position [0, 114]
